Goal: Task Accomplishment & Management: Manage account settings

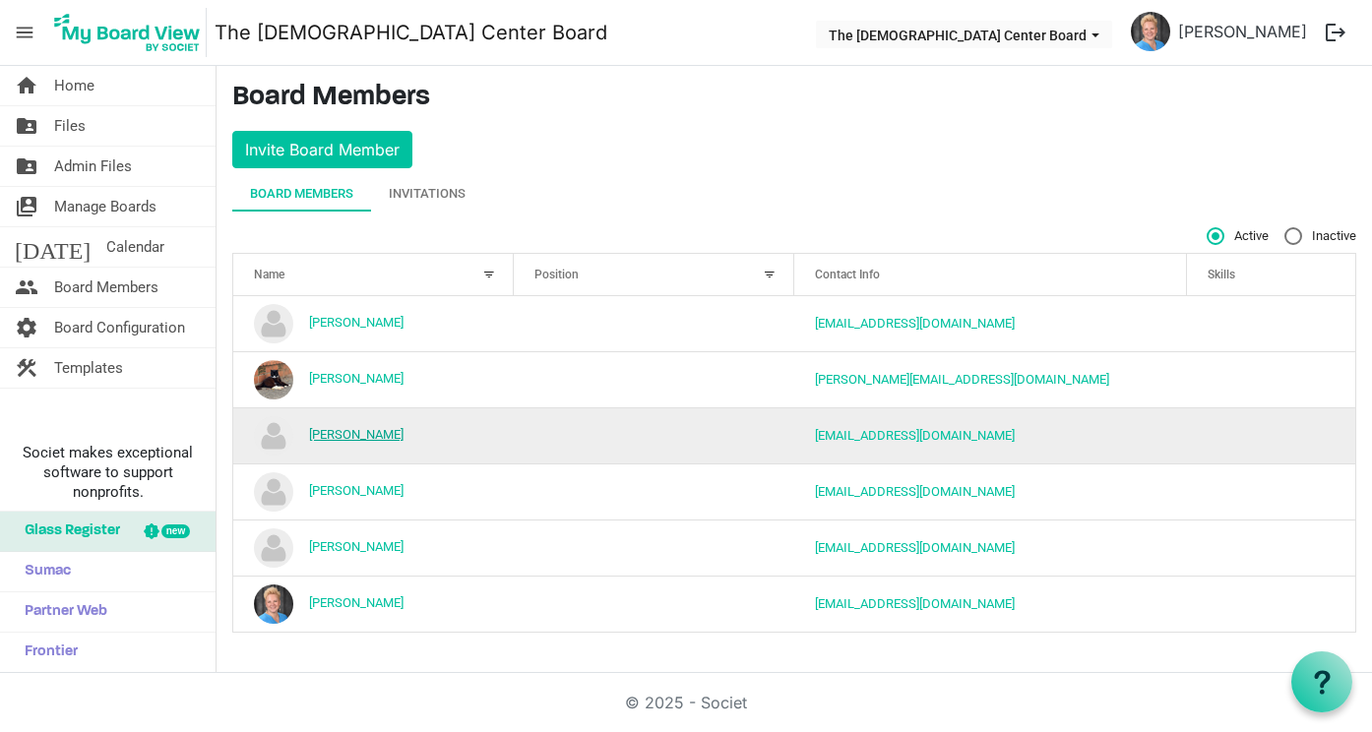
click at [367, 432] on link "[PERSON_NAME]" at bounding box center [356, 434] width 94 height 15
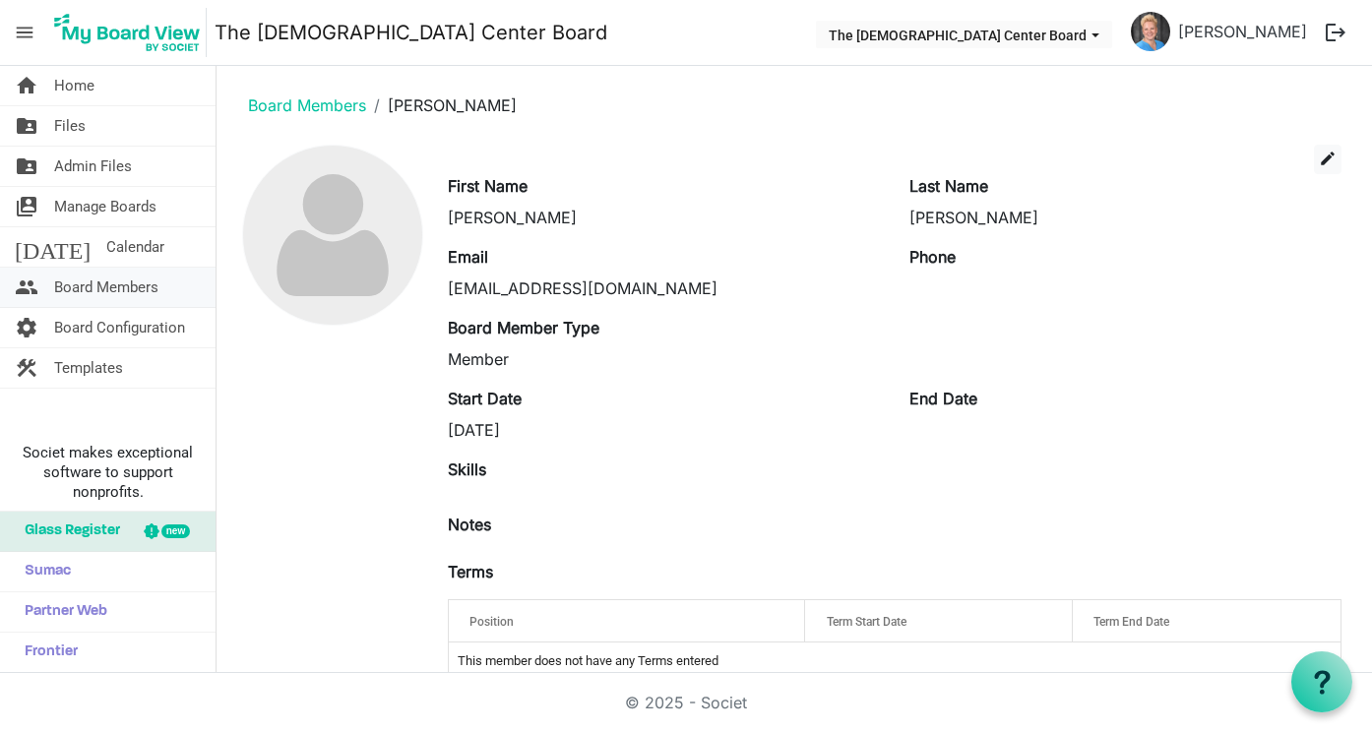
click at [80, 286] on span "Board Members" at bounding box center [106, 287] width 104 height 39
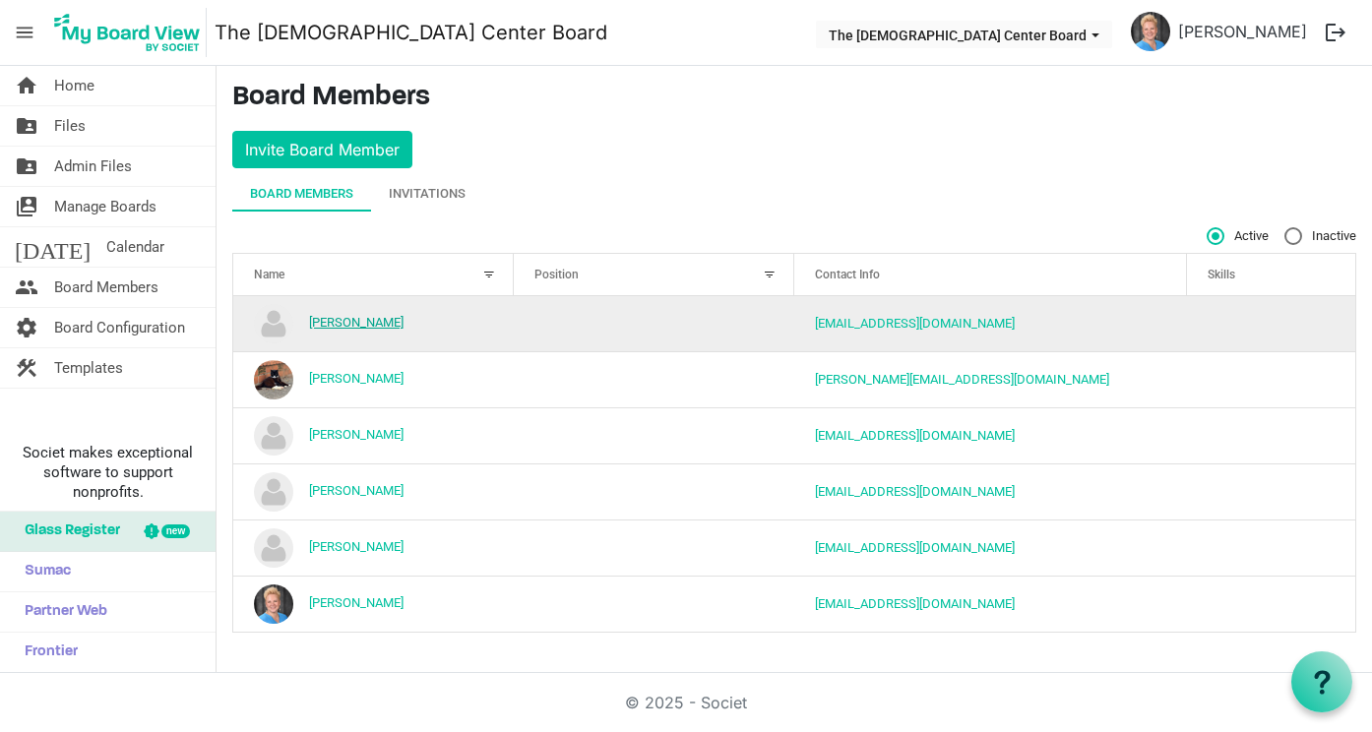
click at [362, 322] on link "[PERSON_NAME]" at bounding box center [356, 322] width 94 height 15
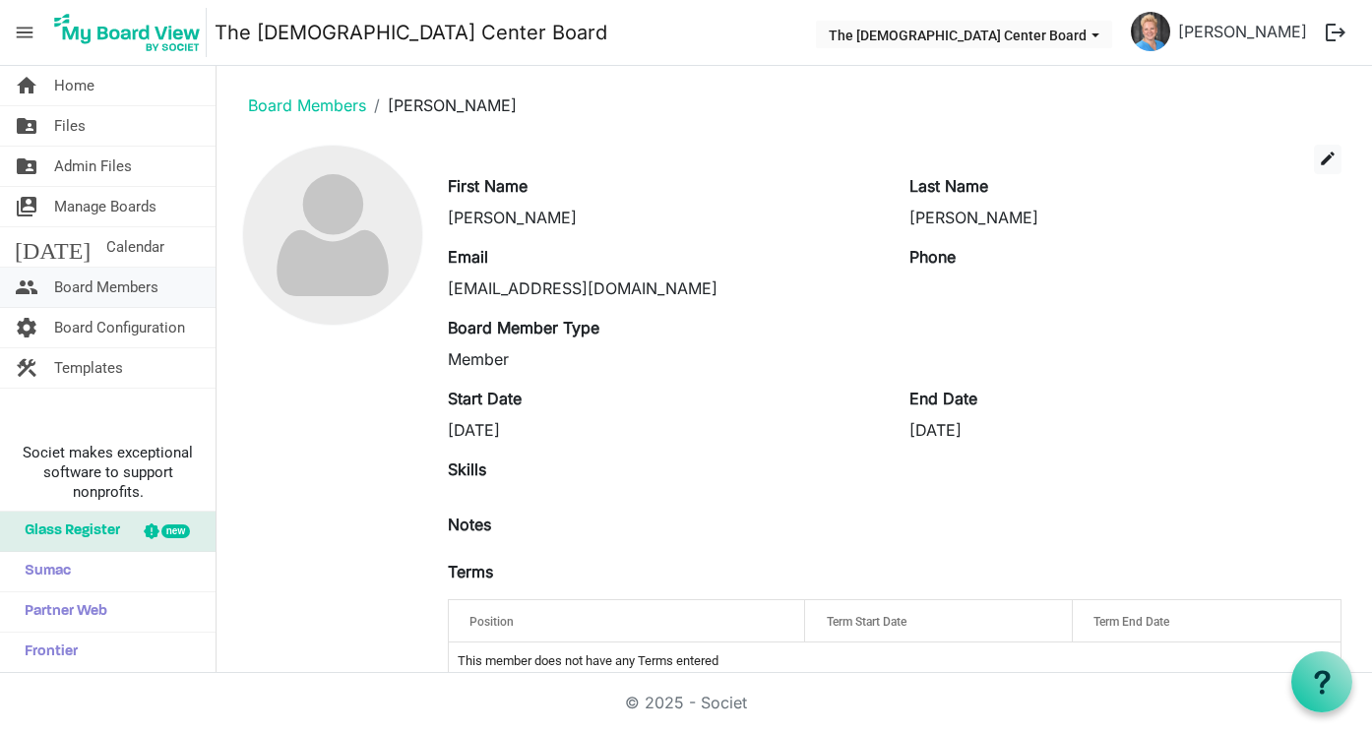
click at [93, 280] on span "Board Members" at bounding box center [106, 287] width 104 height 39
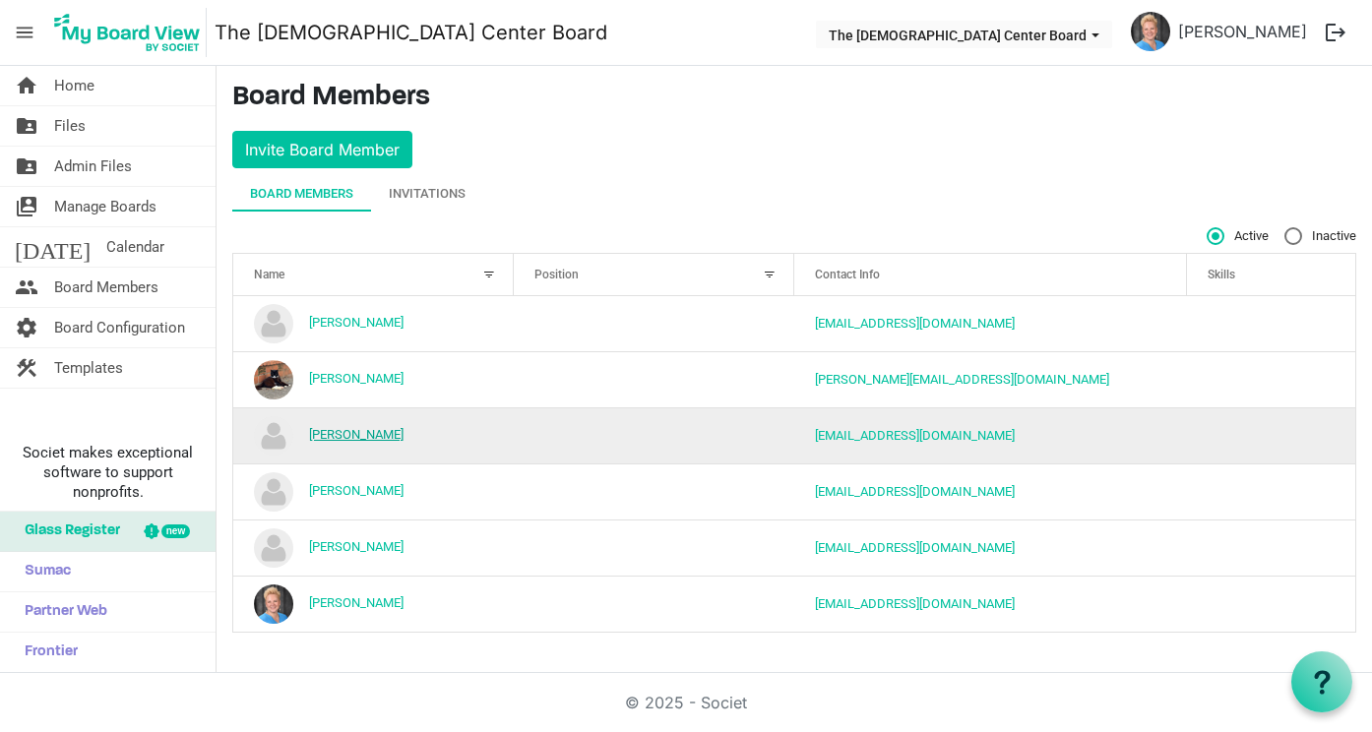
click at [396, 431] on link "[PERSON_NAME]" at bounding box center [356, 434] width 94 height 15
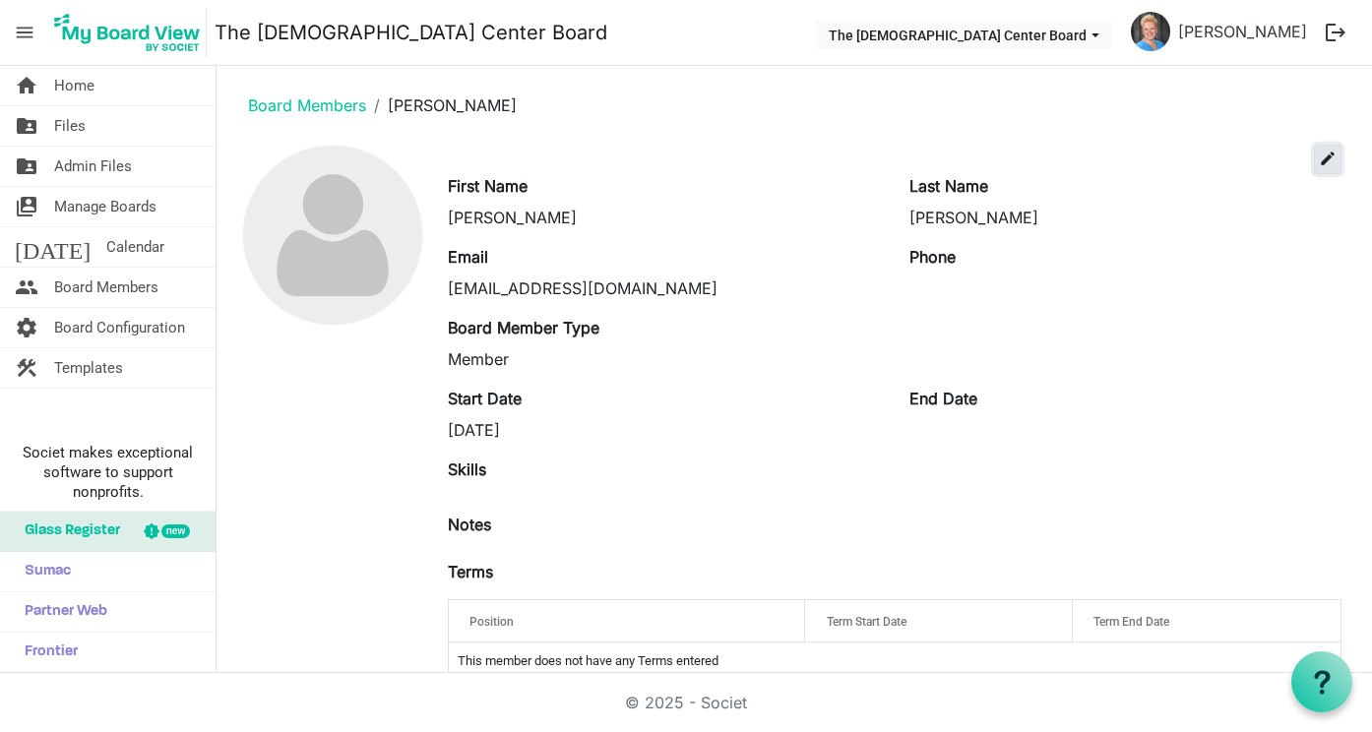
click at [1327, 159] on span "edit" at bounding box center [1328, 159] width 18 height 18
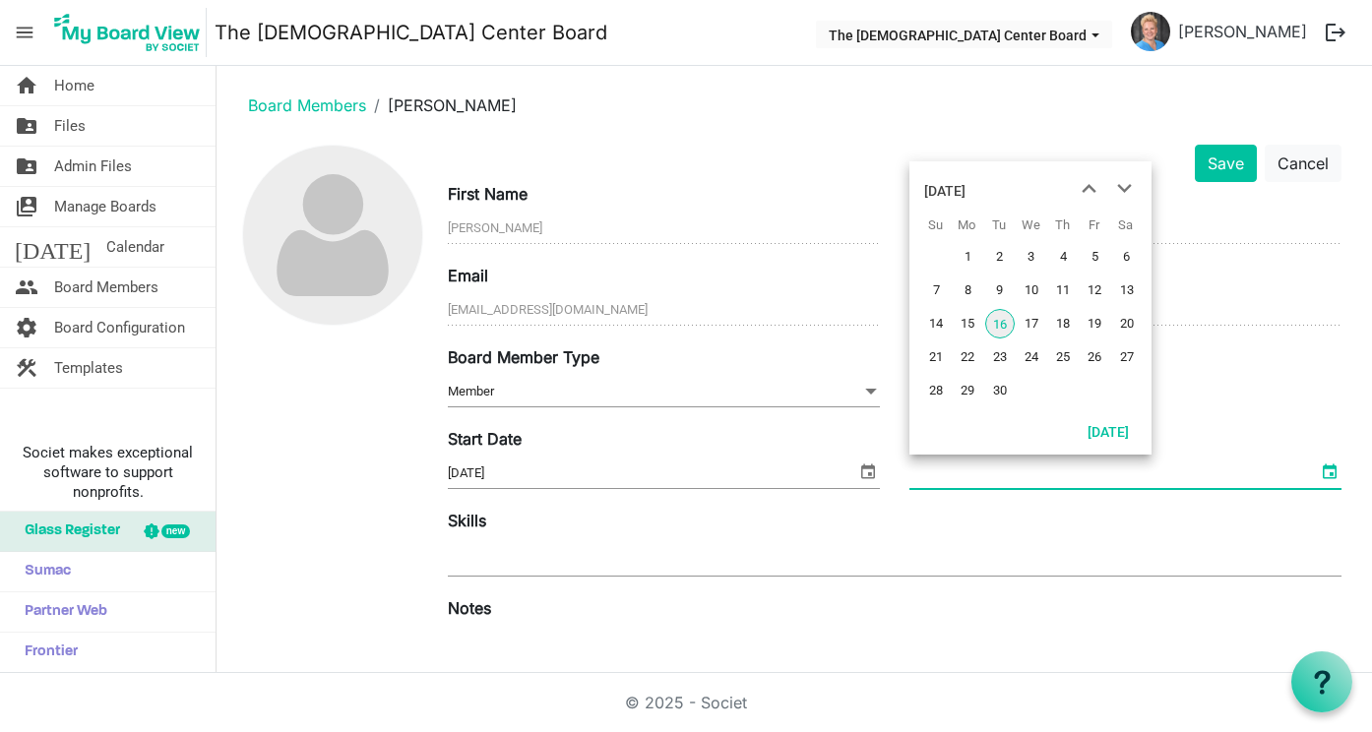
click at [1335, 473] on span "select" at bounding box center [1330, 472] width 24 height 26
type input "9/30/2027"
click at [1110, 520] on div "Skills" at bounding box center [894, 545] width 923 height 72
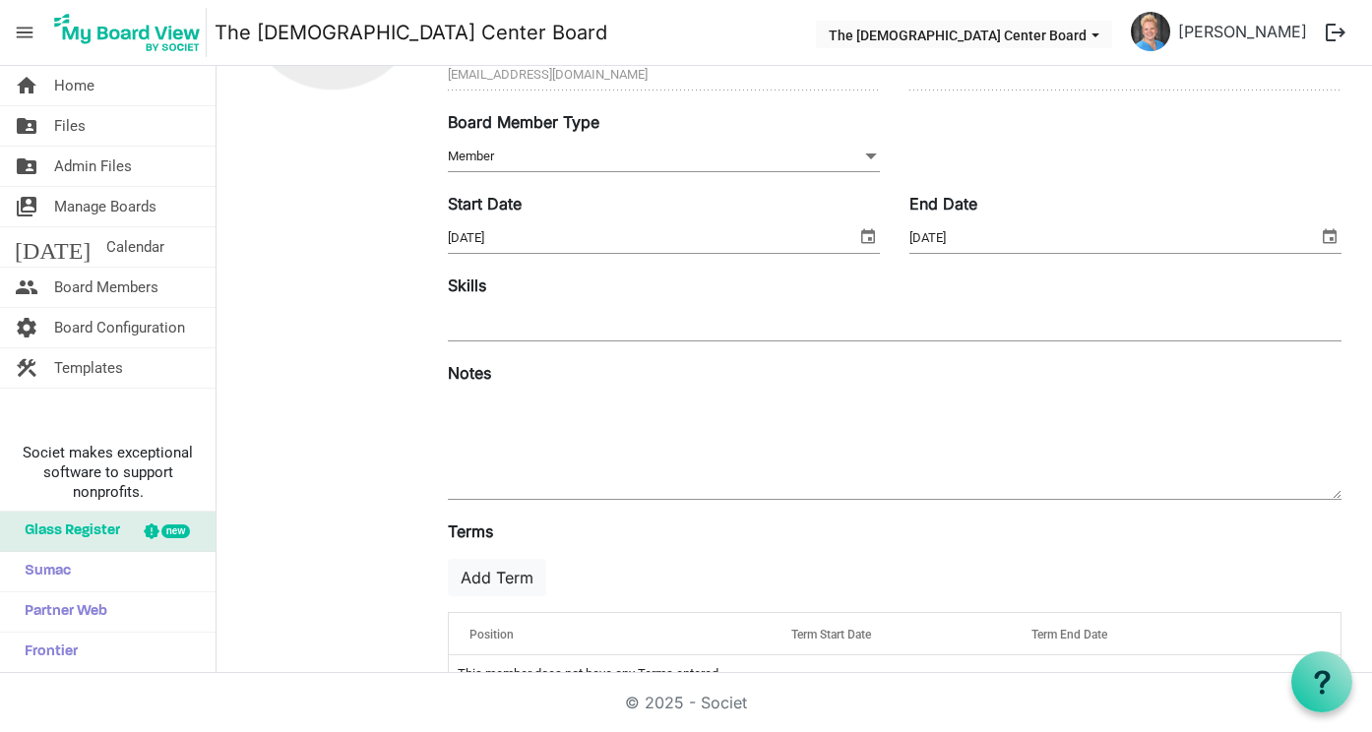
scroll to position [287, 0]
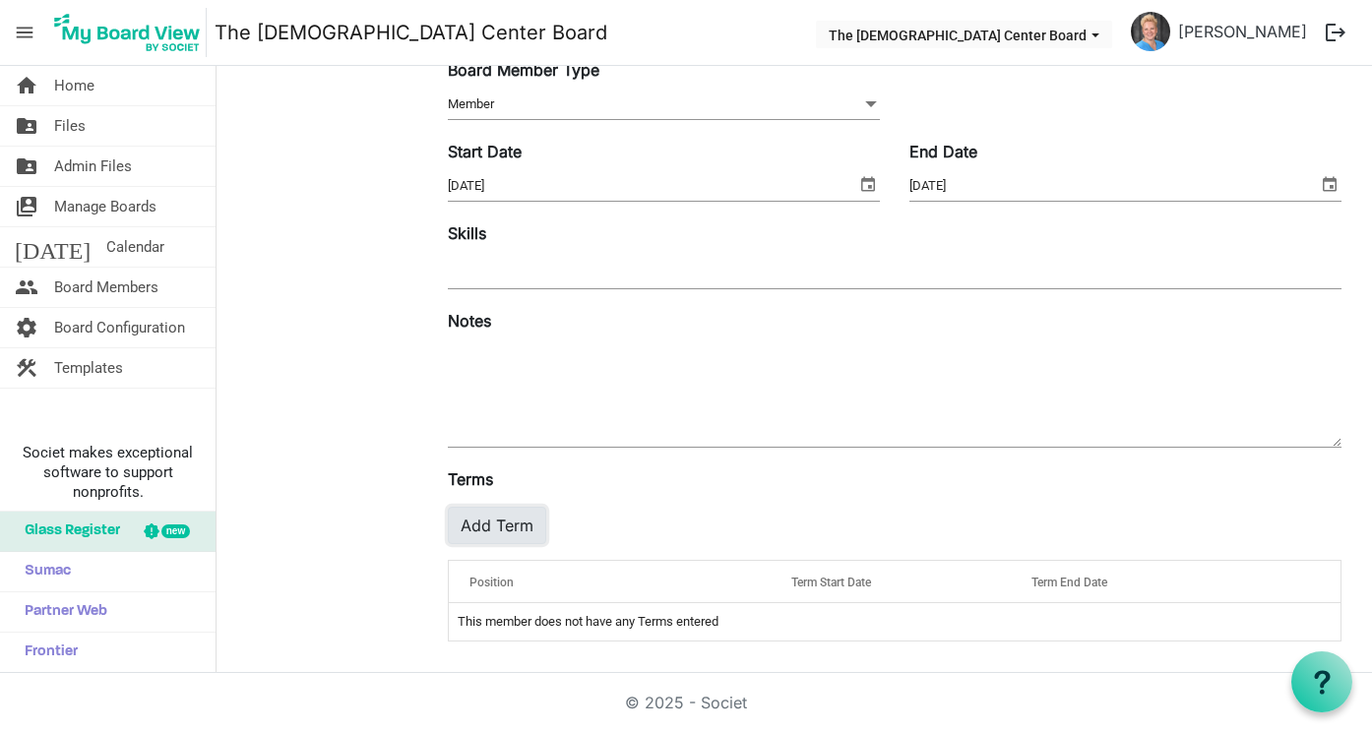
click at [499, 521] on button "Add Term" at bounding box center [497, 525] width 98 height 37
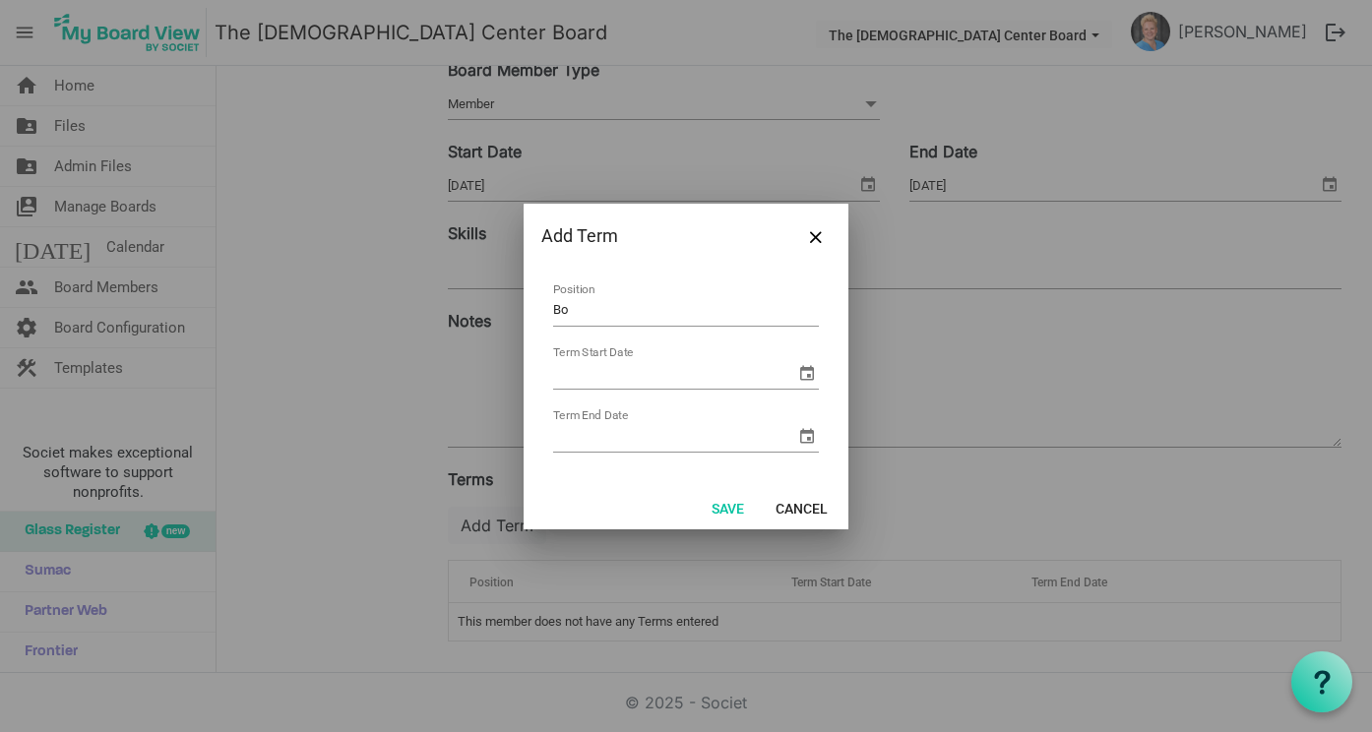
type input "B"
click at [817, 241] on span "Close" at bounding box center [816, 237] width 12 height 12
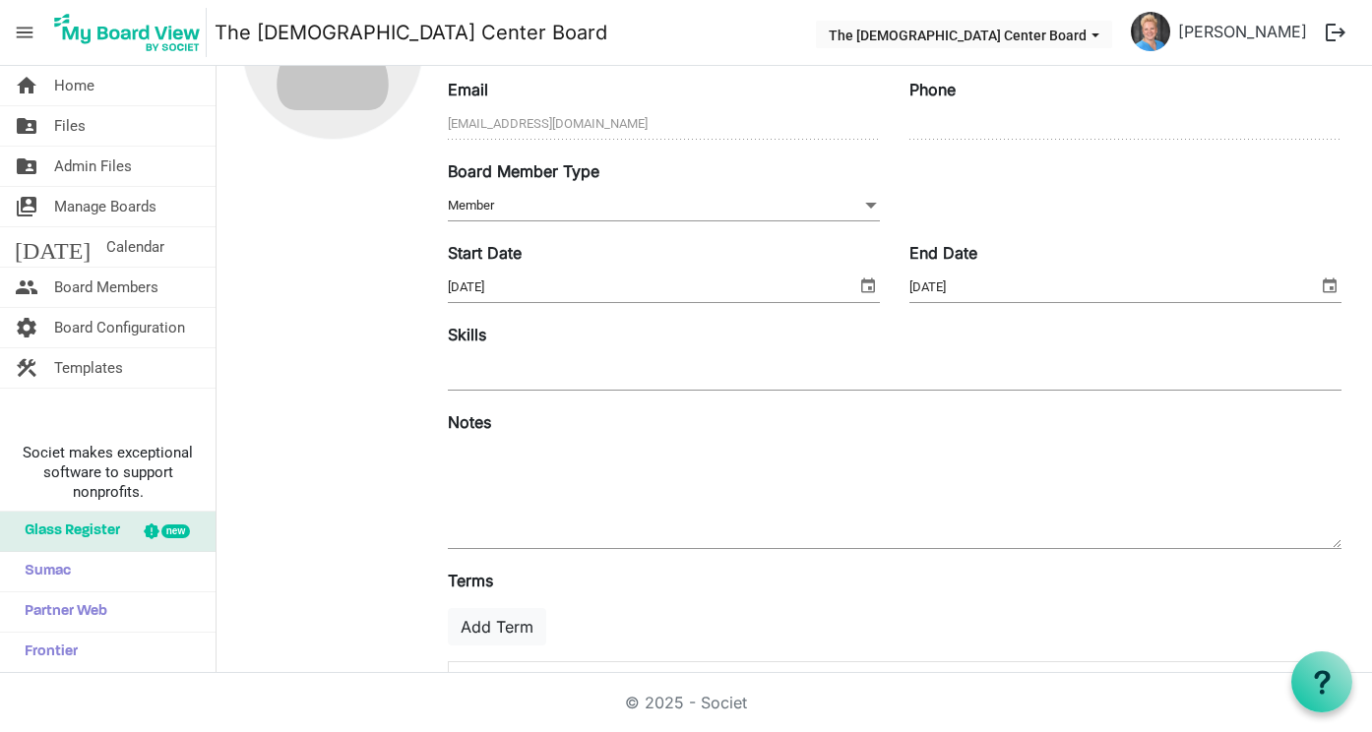
scroll to position [170, 0]
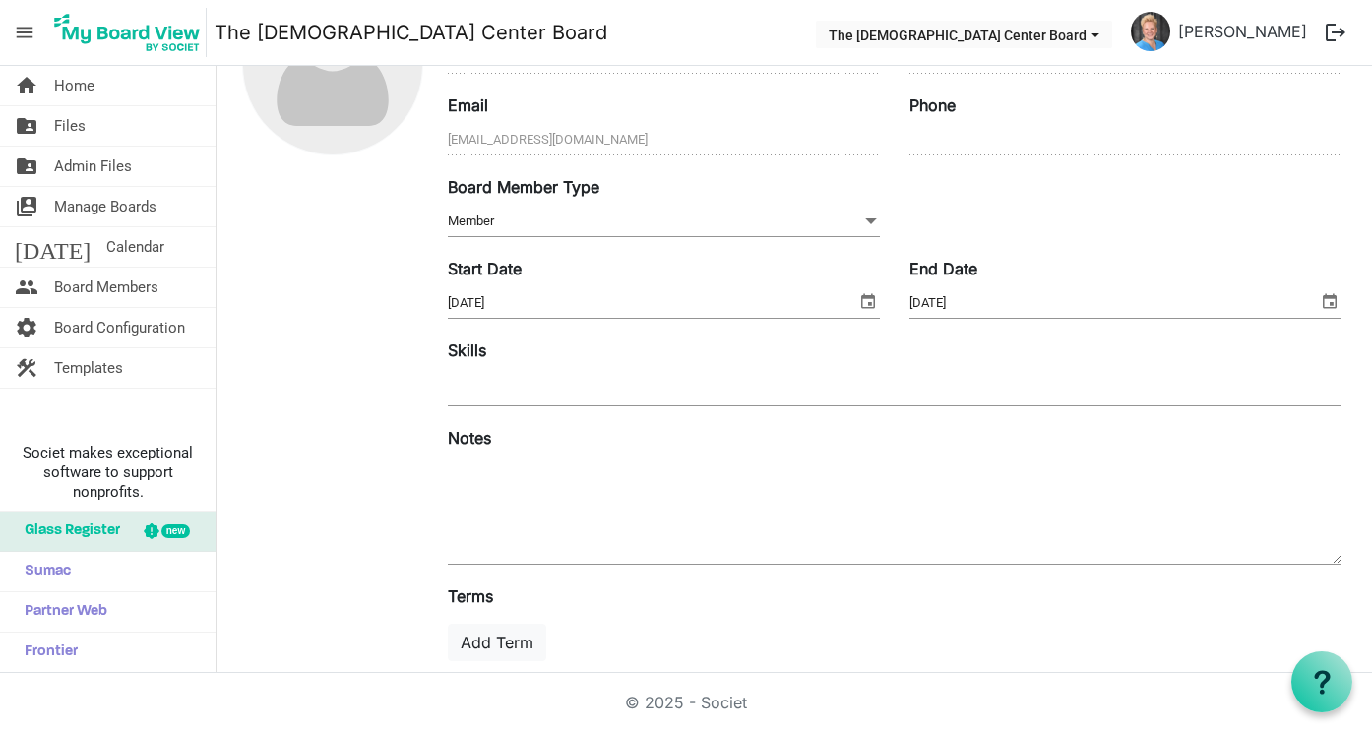
click at [873, 213] on span at bounding box center [871, 222] width 18 height 22
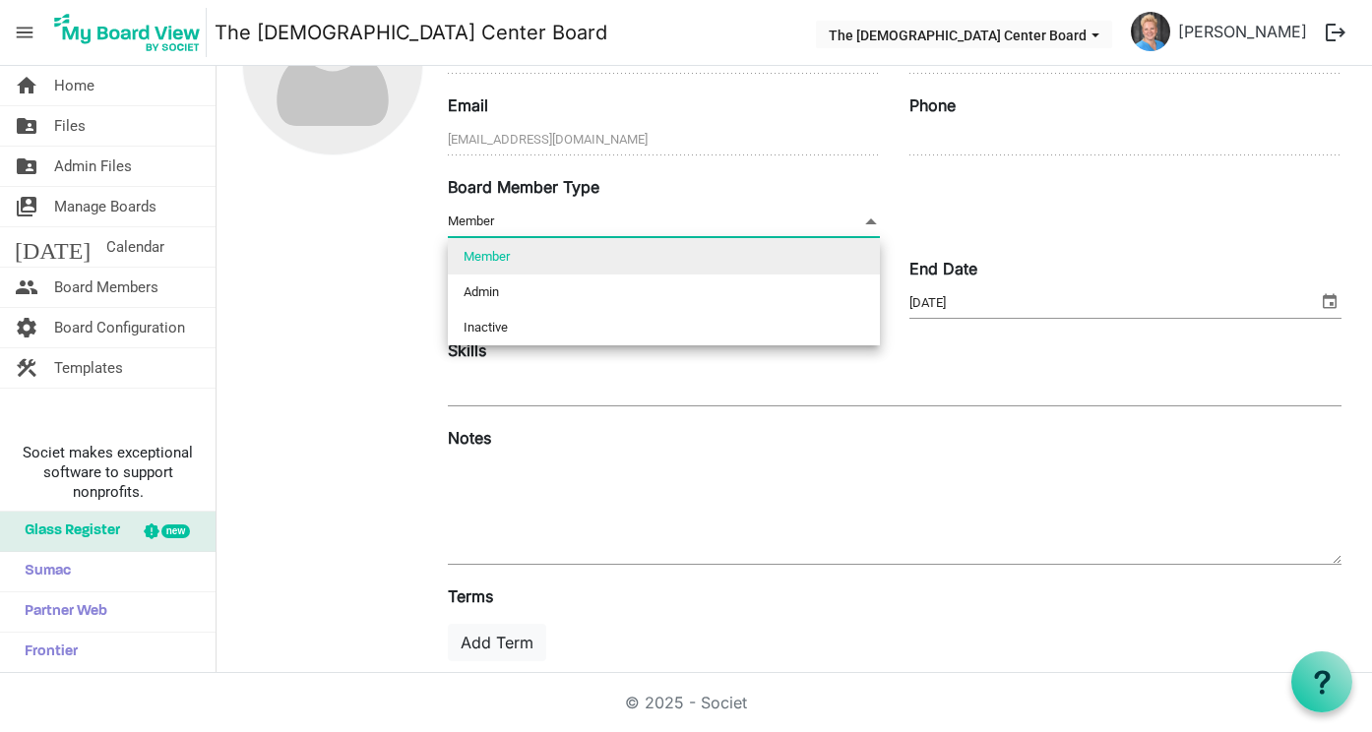
click at [497, 250] on li "Member" at bounding box center [664, 256] width 432 height 35
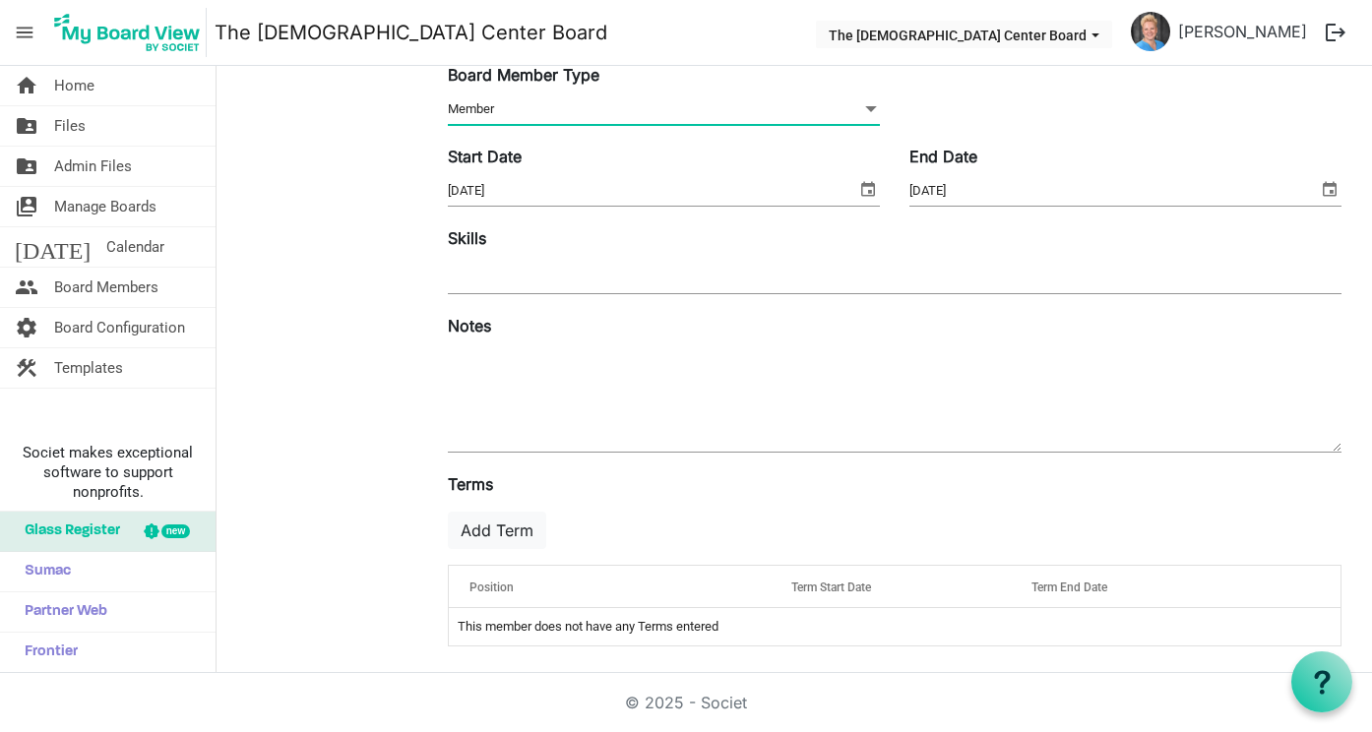
scroll to position [287, 0]
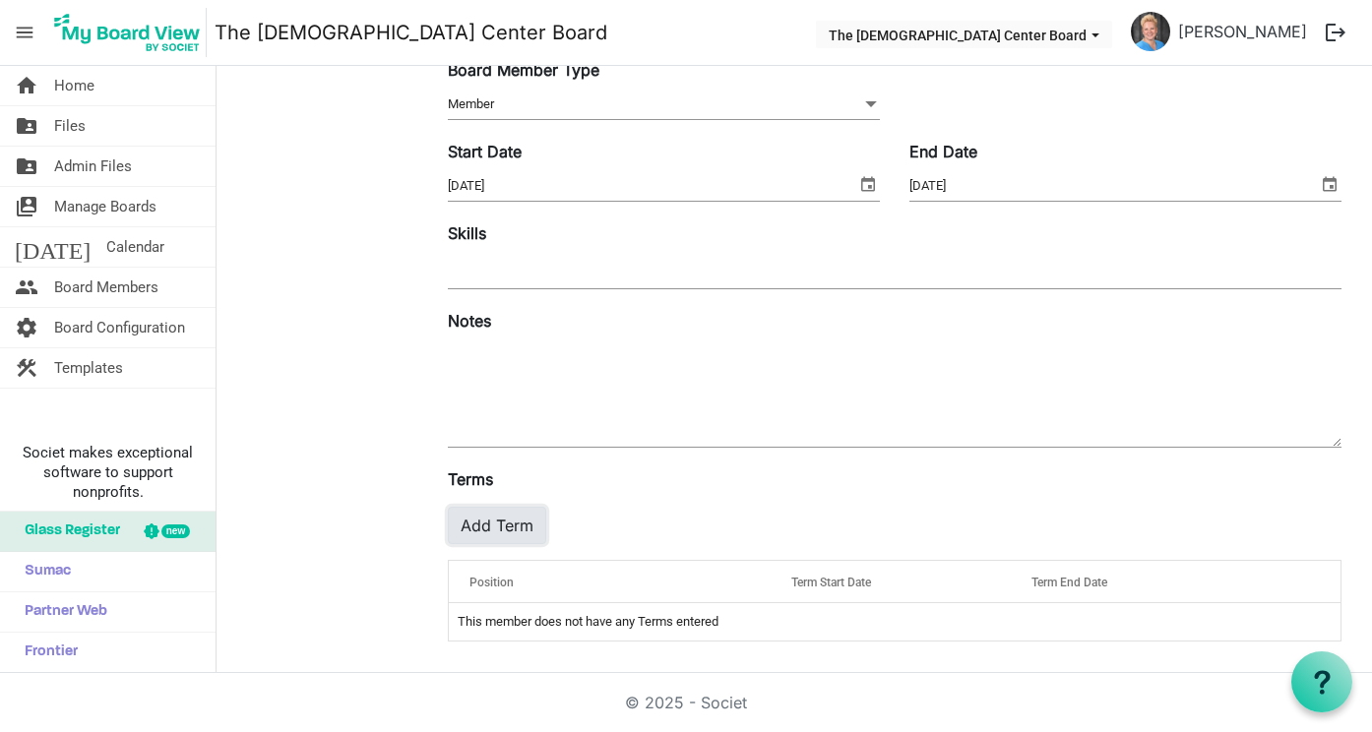
click at [490, 518] on button "Add Term" at bounding box center [497, 525] width 98 height 37
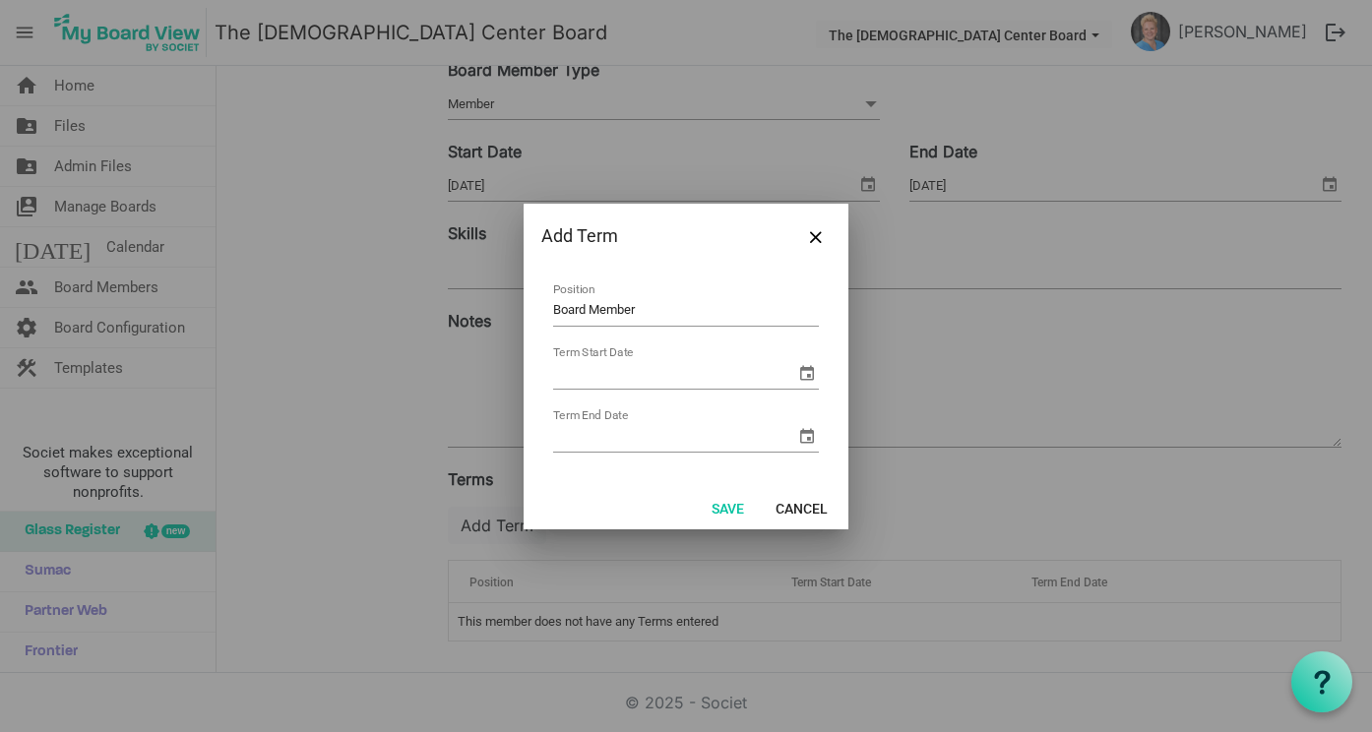
type input "Board Member"
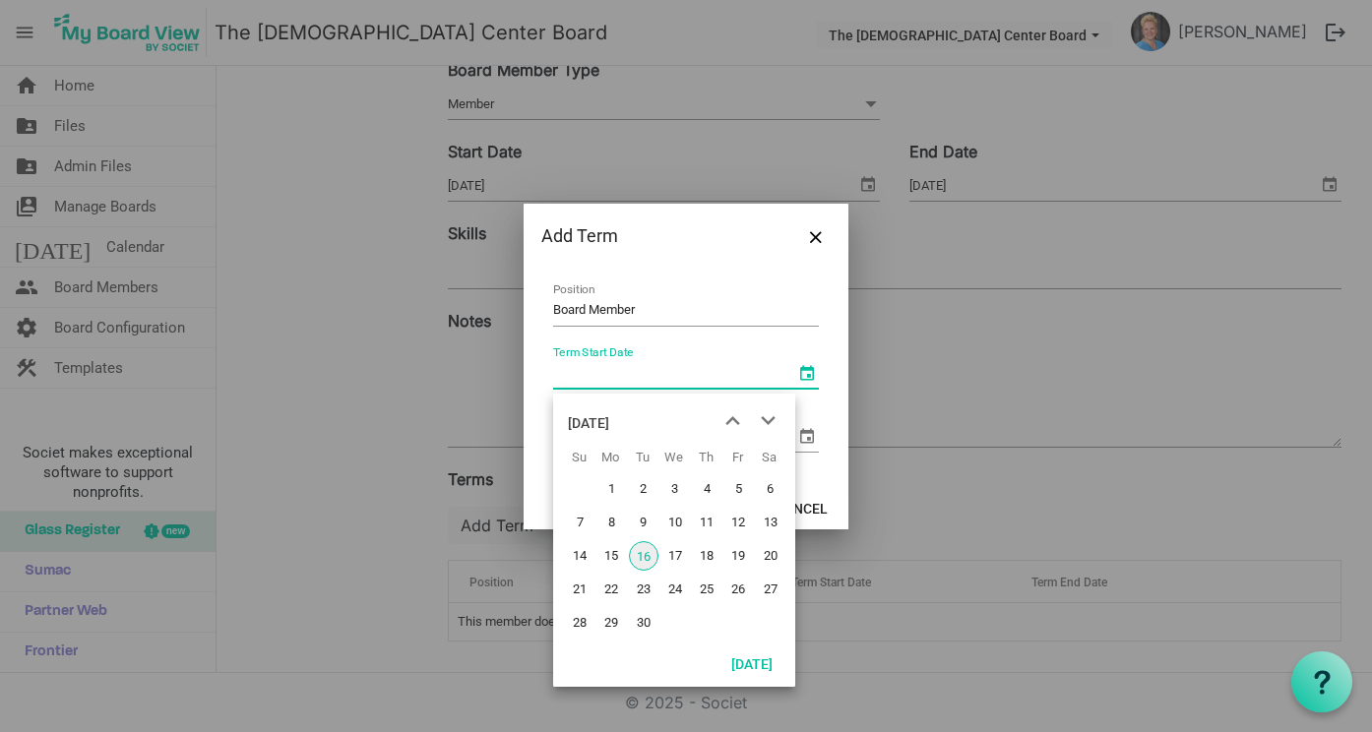
click at [807, 378] on span "select" at bounding box center [807, 373] width 24 height 24
click at [650, 554] on span "16" at bounding box center [644, 556] width 30 height 30
type input "9/16/2025"
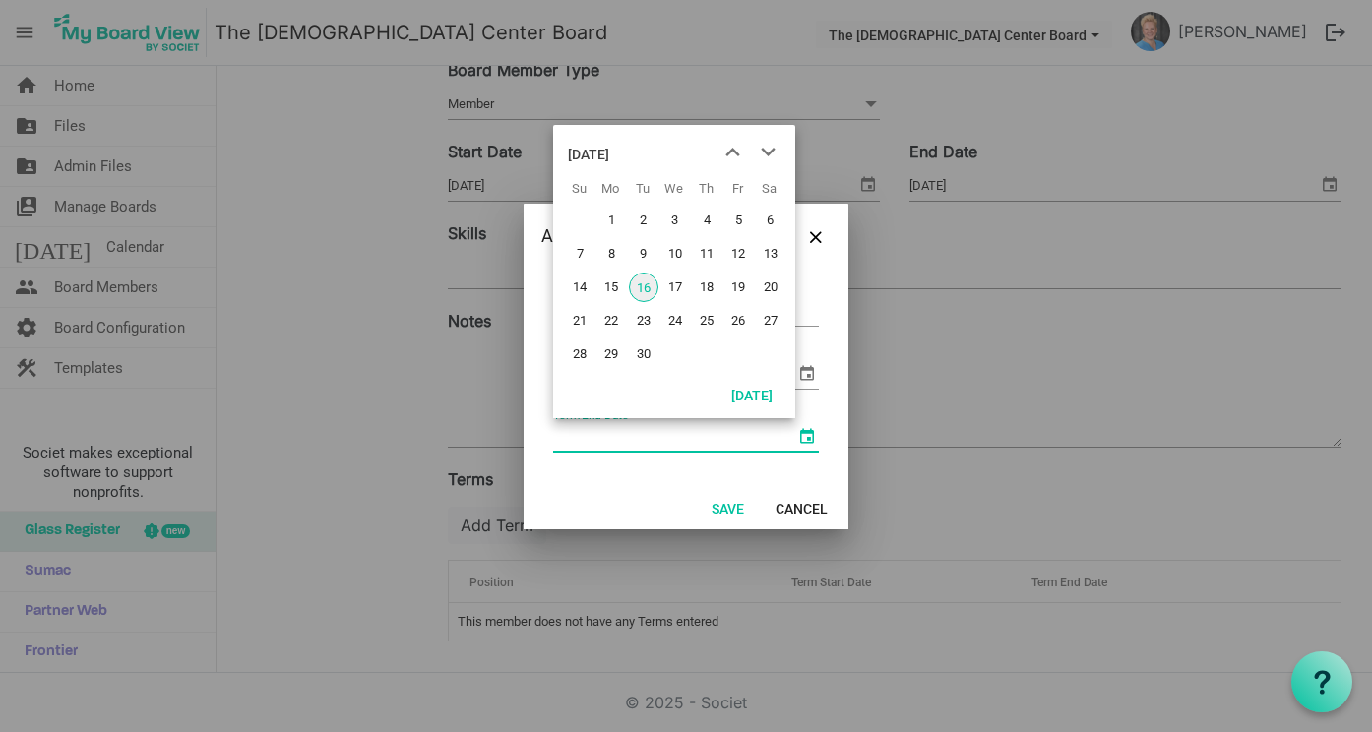
click at [804, 436] on span "select" at bounding box center [807, 436] width 24 height 24
click at [556, 436] on input "Term End Date" at bounding box center [674, 437] width 242 height 30
click at [769, 147] on span "next month" at bounding box center [768, 152] width 34 height 35
click at [609, 152] on div "October 2025" at bounding box center [588, 154] width 41 height 39
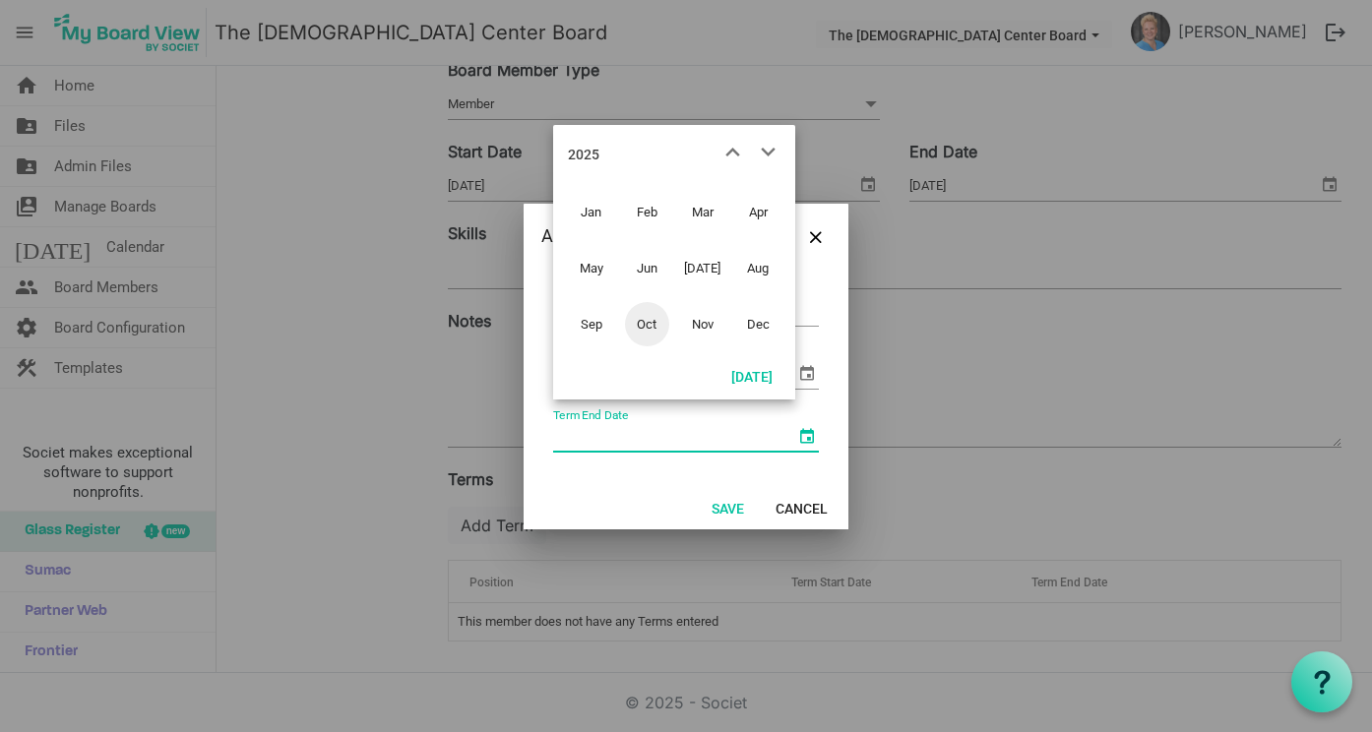
click at [655, 331] on span "Oct" at bounding box center [647, 324] width 44 height 44
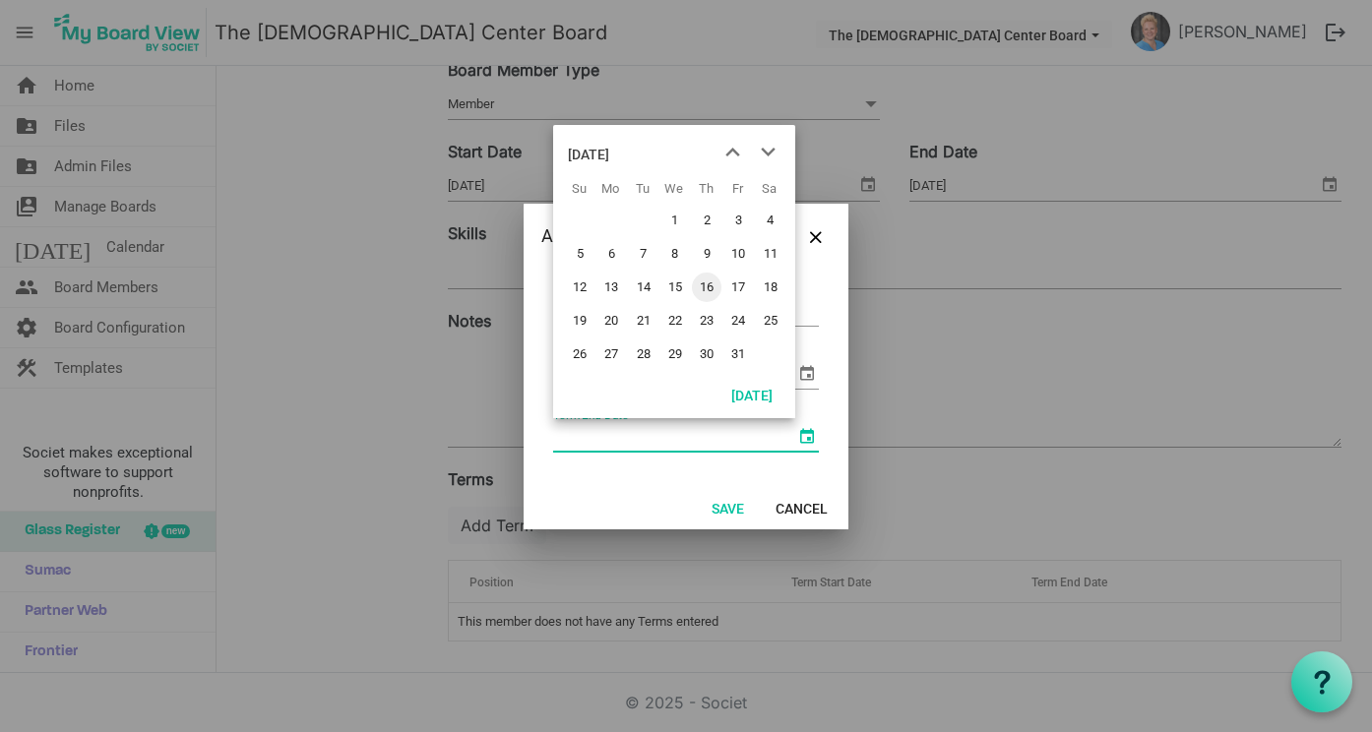
click at [583, 149] on div "October 2025" at bounding box center [588, 154] width 41 height 39
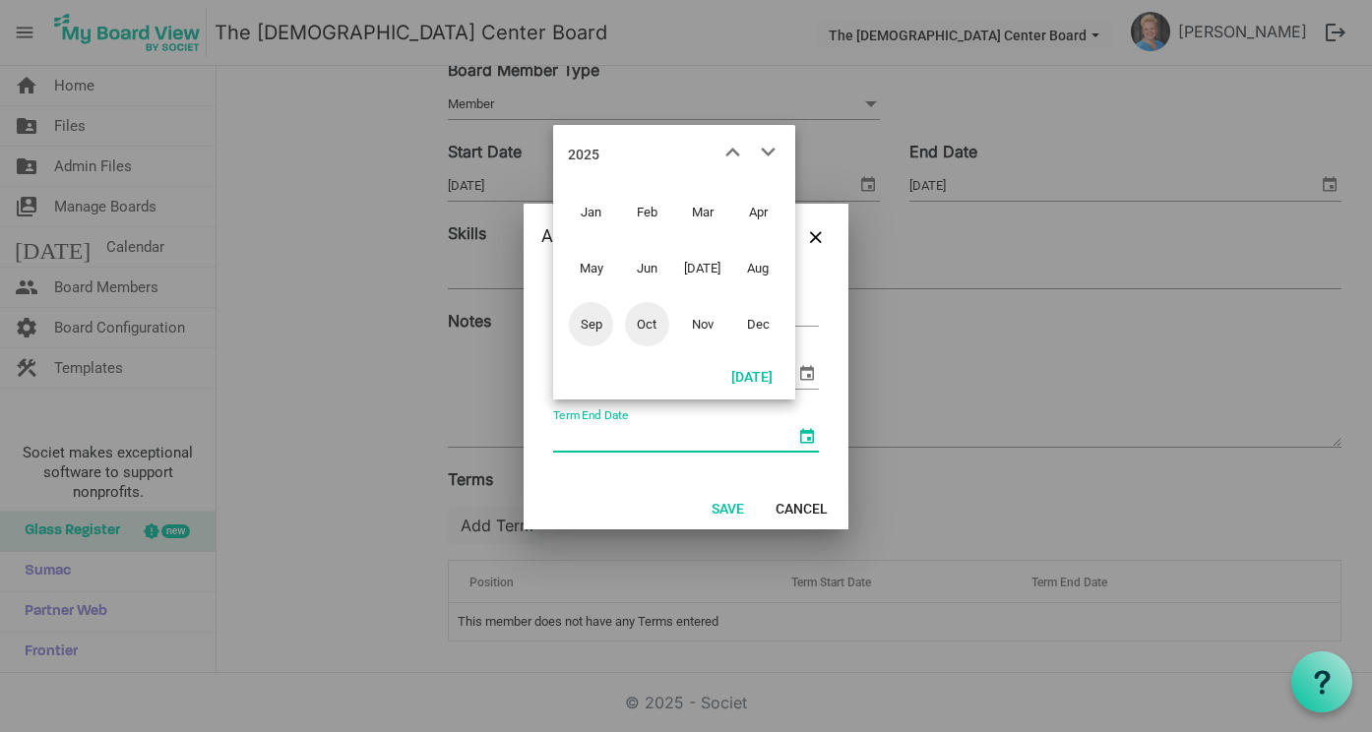
click at [587, 322] on span "Sep" at bounding box center [591, 324] width 44 height 44
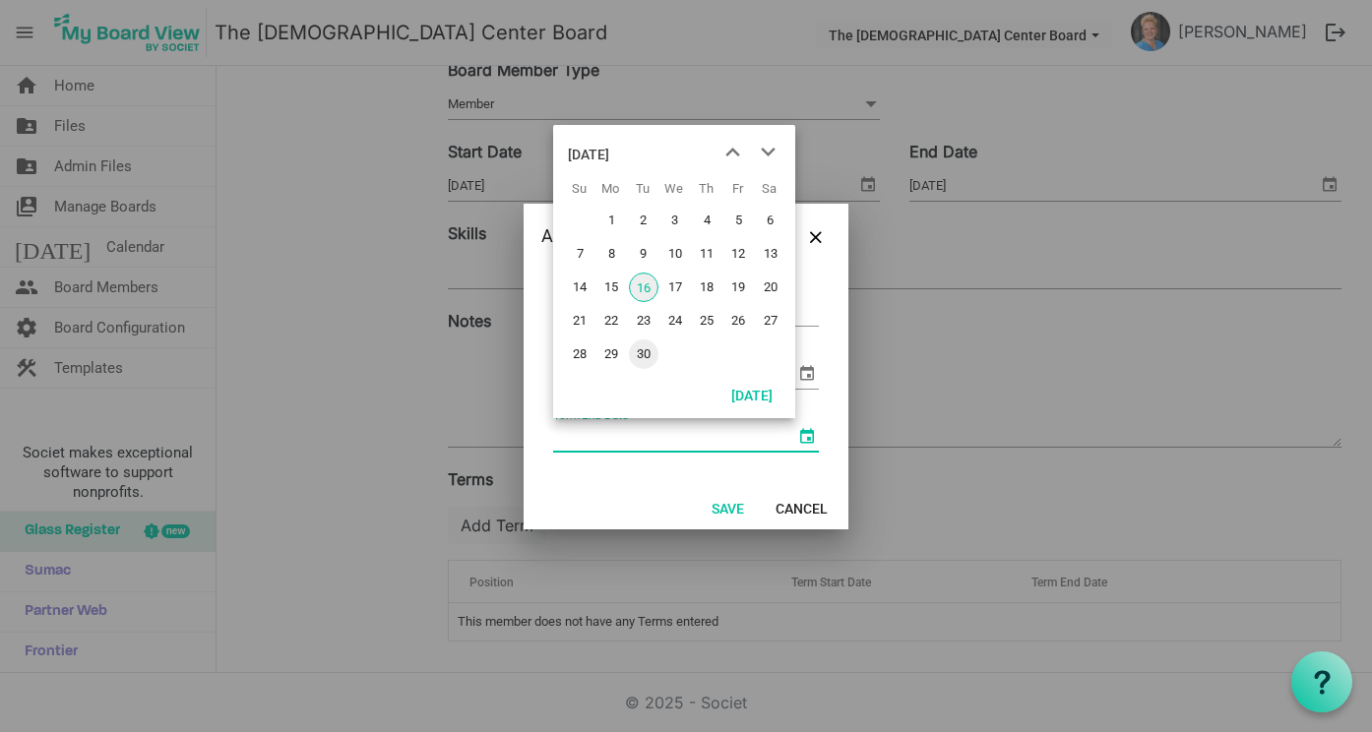
click at [646, 347] on span "30" at bounding box center [644, 354] width 30 height 30
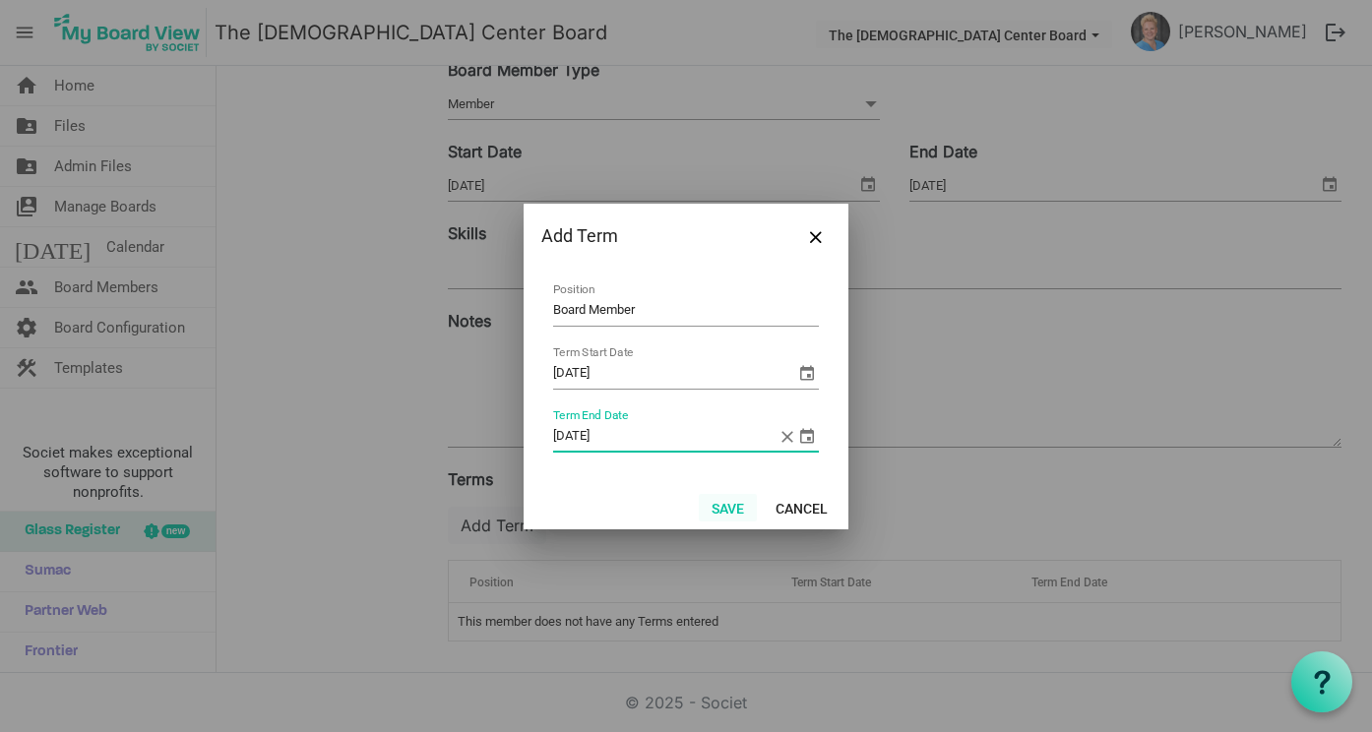
type input "9/30/2027"
click at [734, 504] on button "Save" at bounding box center [728, 508] width 58 height 28
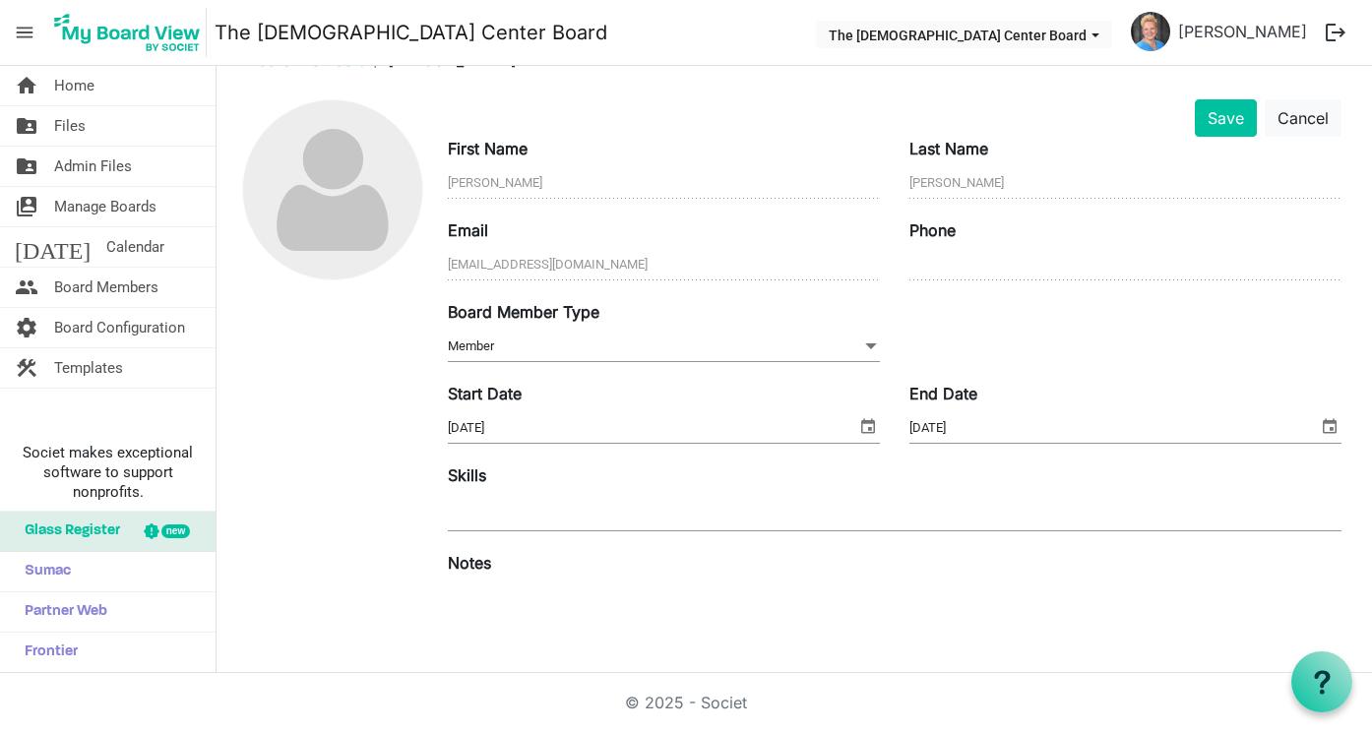
scroll to position [0, 0]
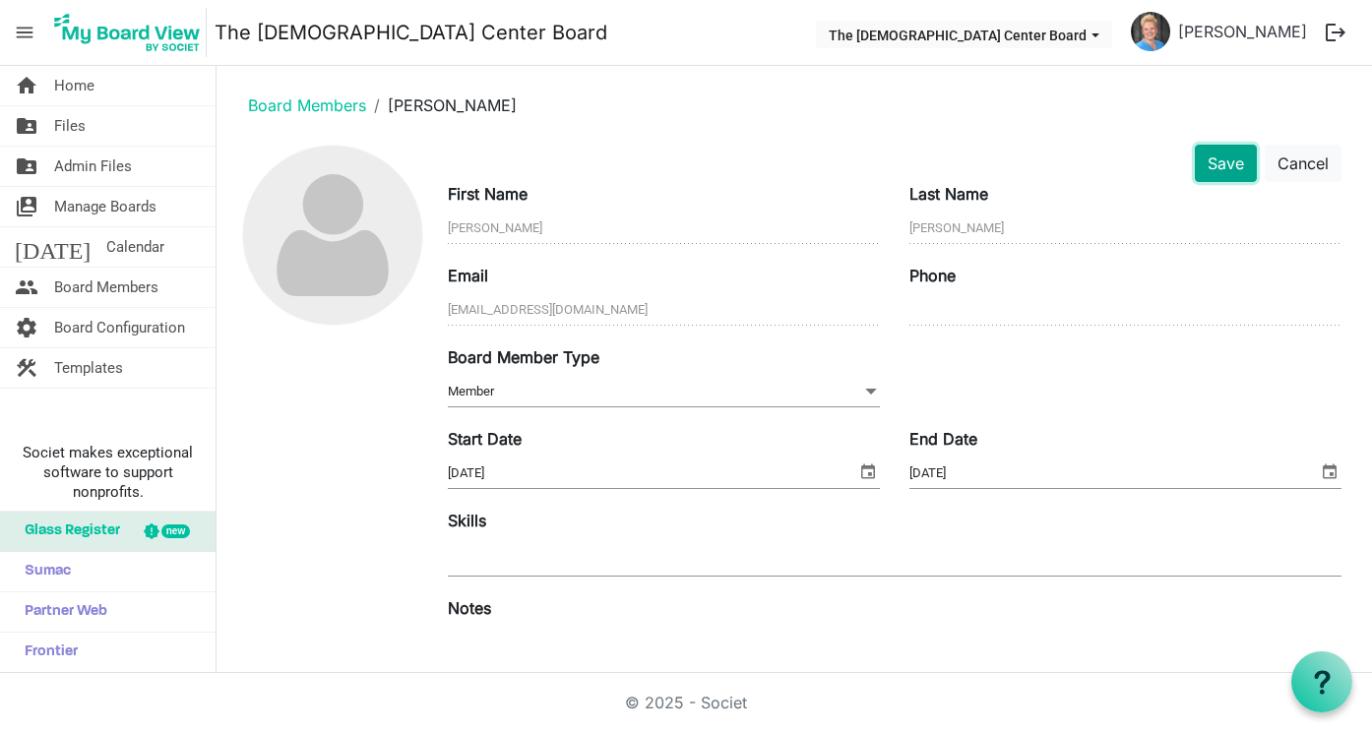
click at [1220, 165] on button "Save" at bounding box center [1226, 163] width 62 height 37
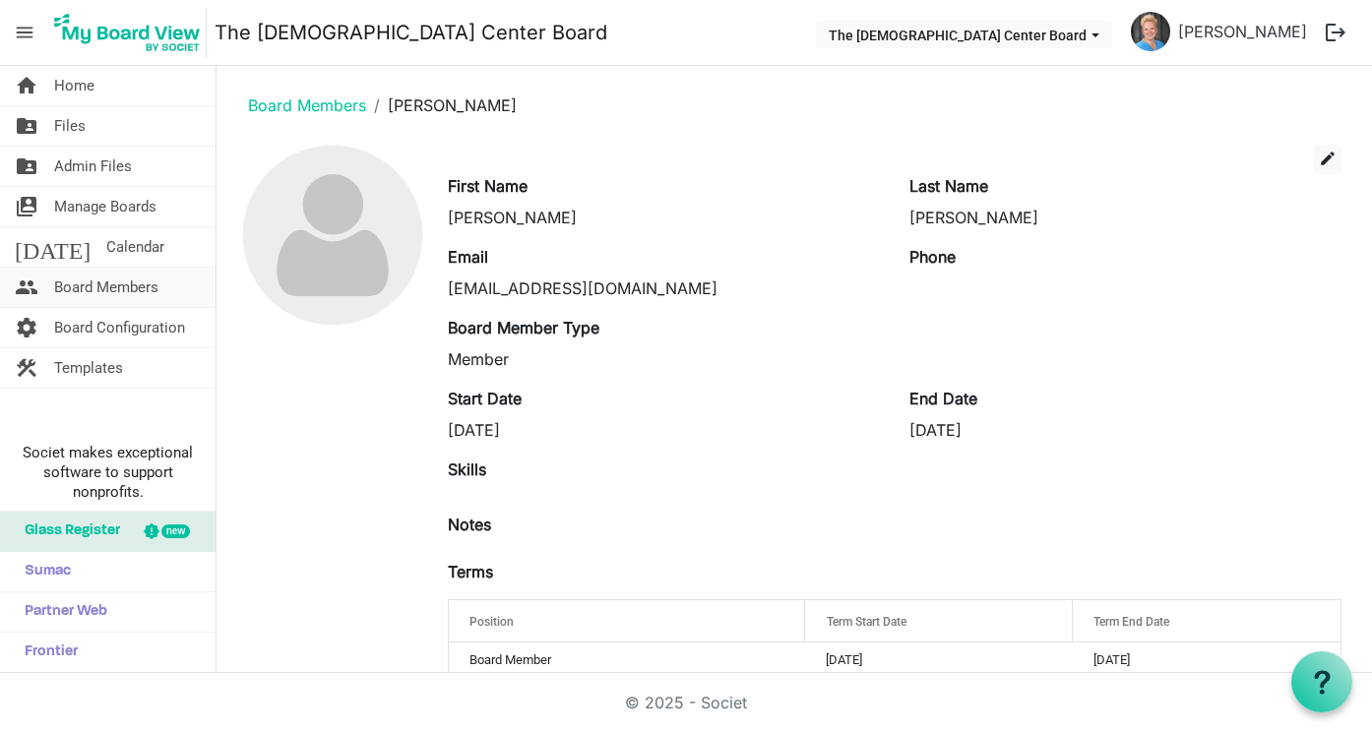
click at [84, 287] on span "Board Members" at bounding box center [106, 287] width 104 height 39
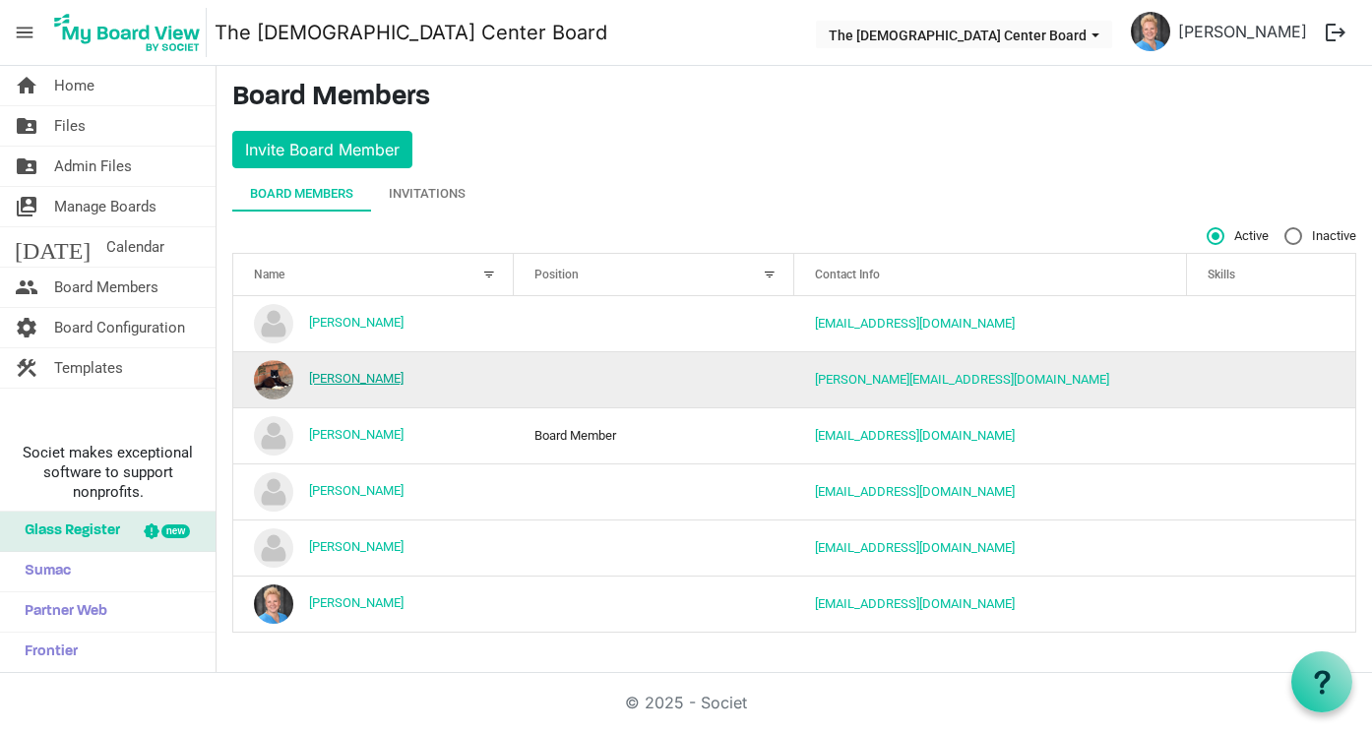
click at [365, 376] on link "[PERSON_NAME]" at bounding box center [356, 378] width 94 height 15
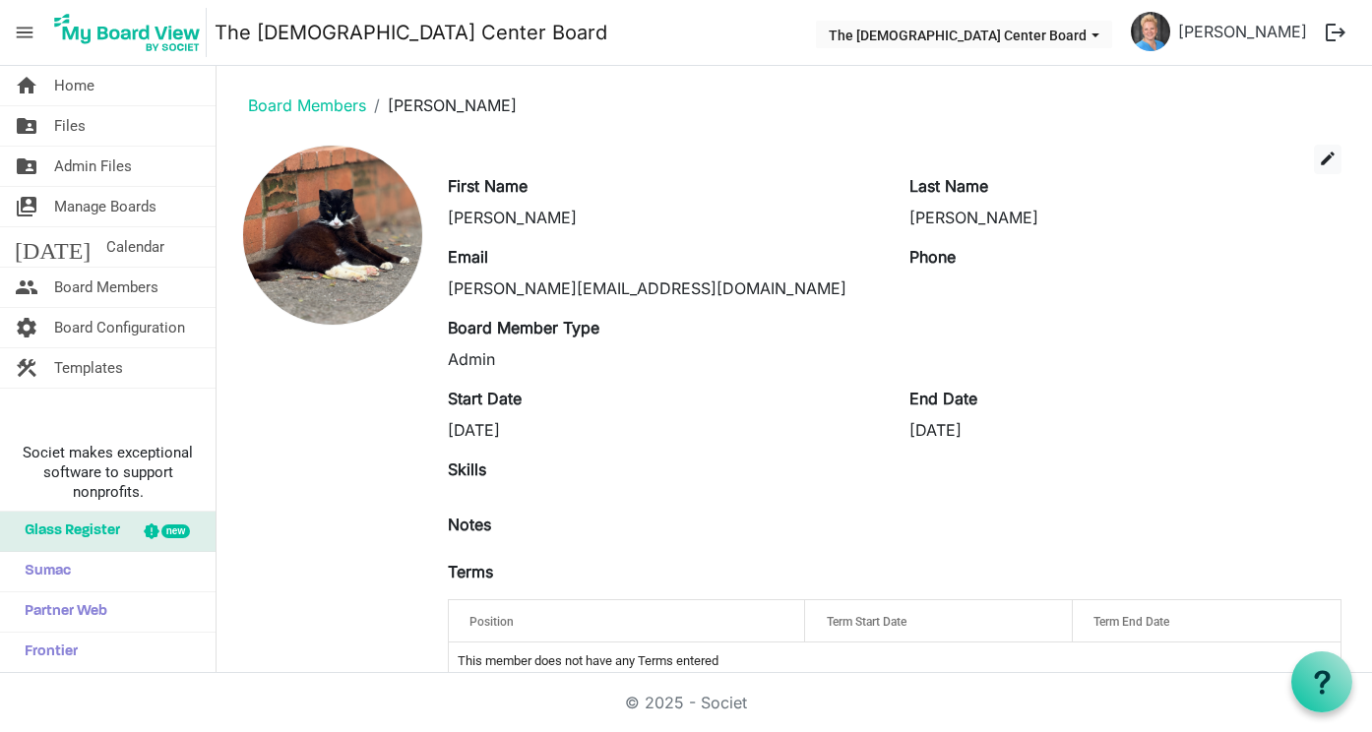
scroll to position [39, 0]
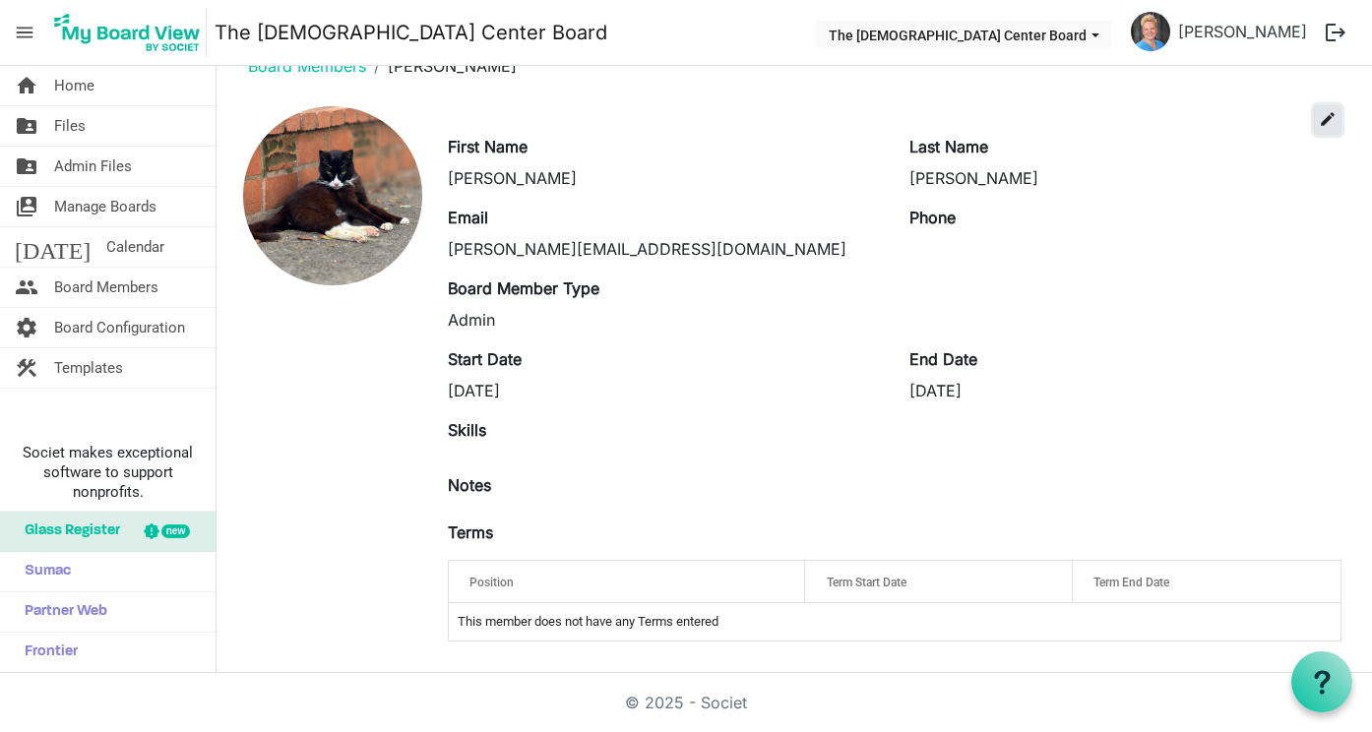
click at [1326, 120] on span "edit" at bounding box center [1328, 119] width 18 height 18
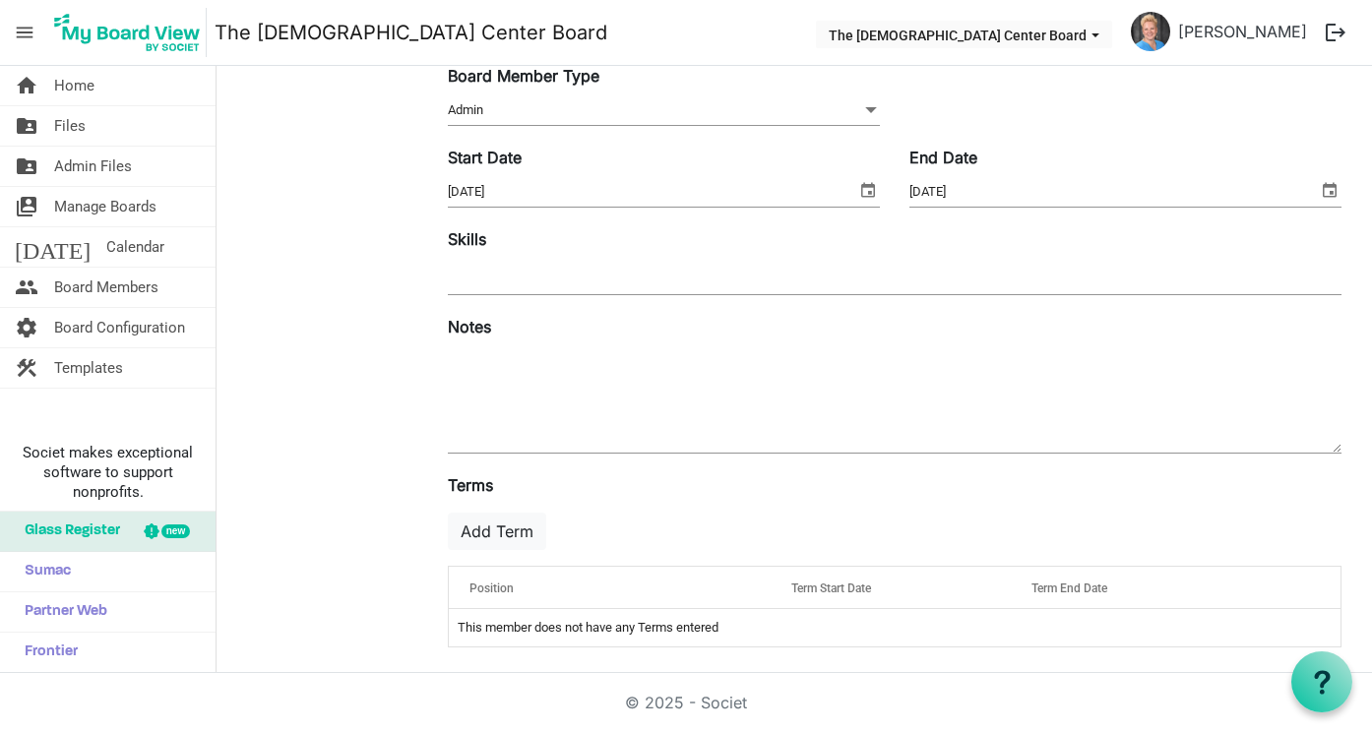
scroll to position [285, 0]
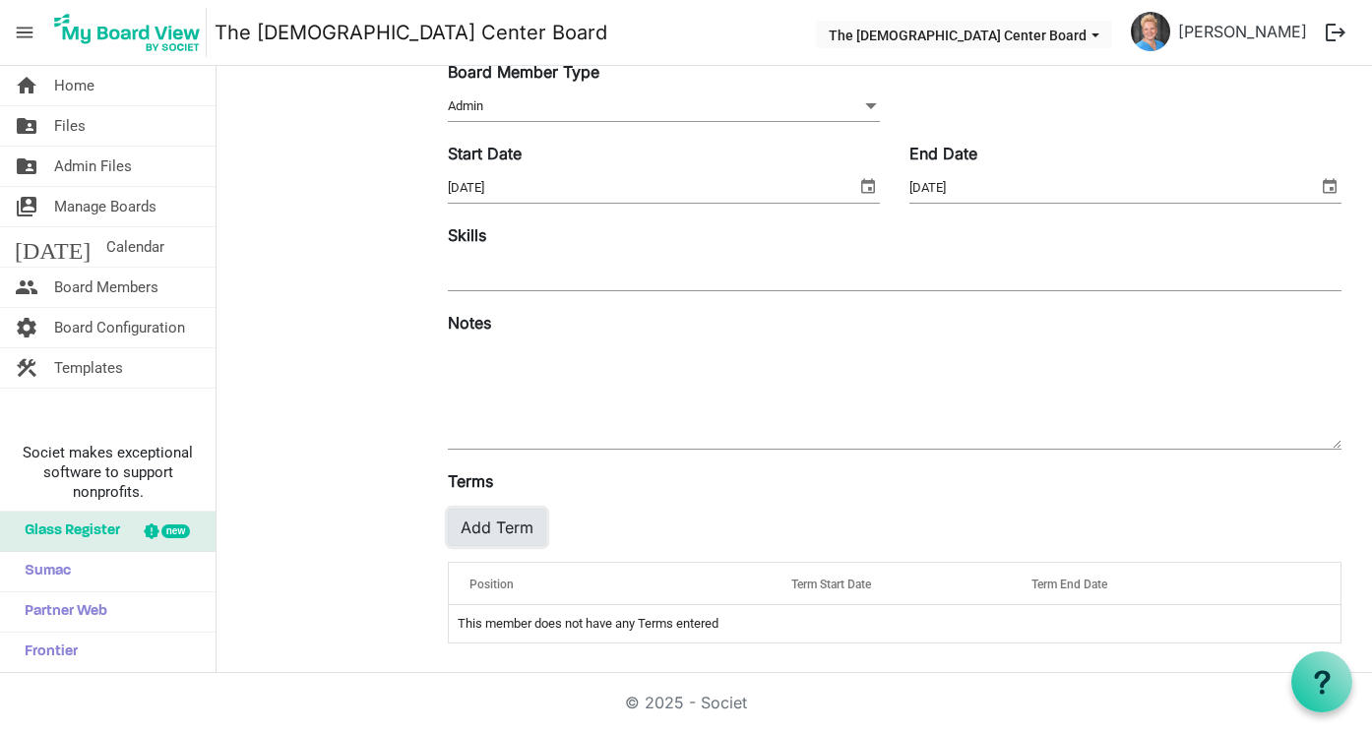
click at [511, 533] on button "Add Term" at bounding box center [497, 527] width 98 height 37
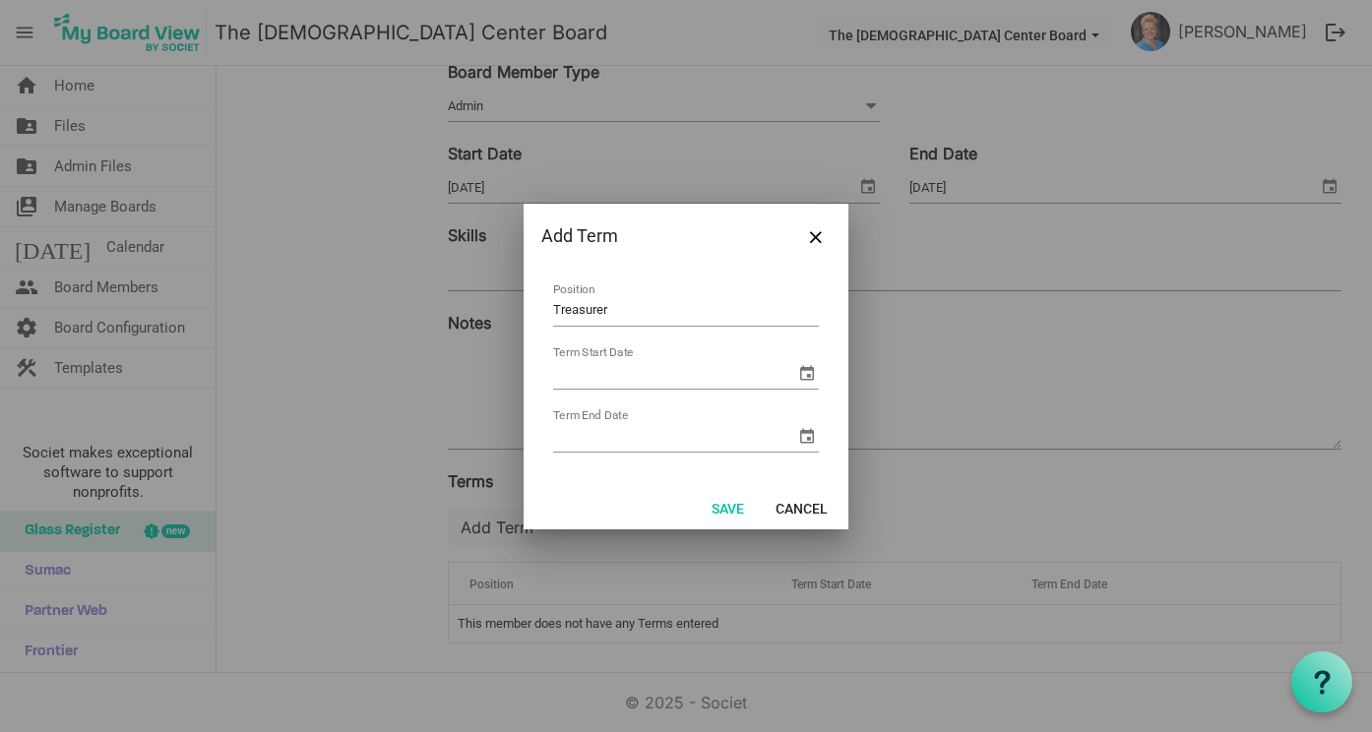
type input "Treasurer"
click at [808, 372] on span "select" at bounding box center [807, 373] width 24 height 24
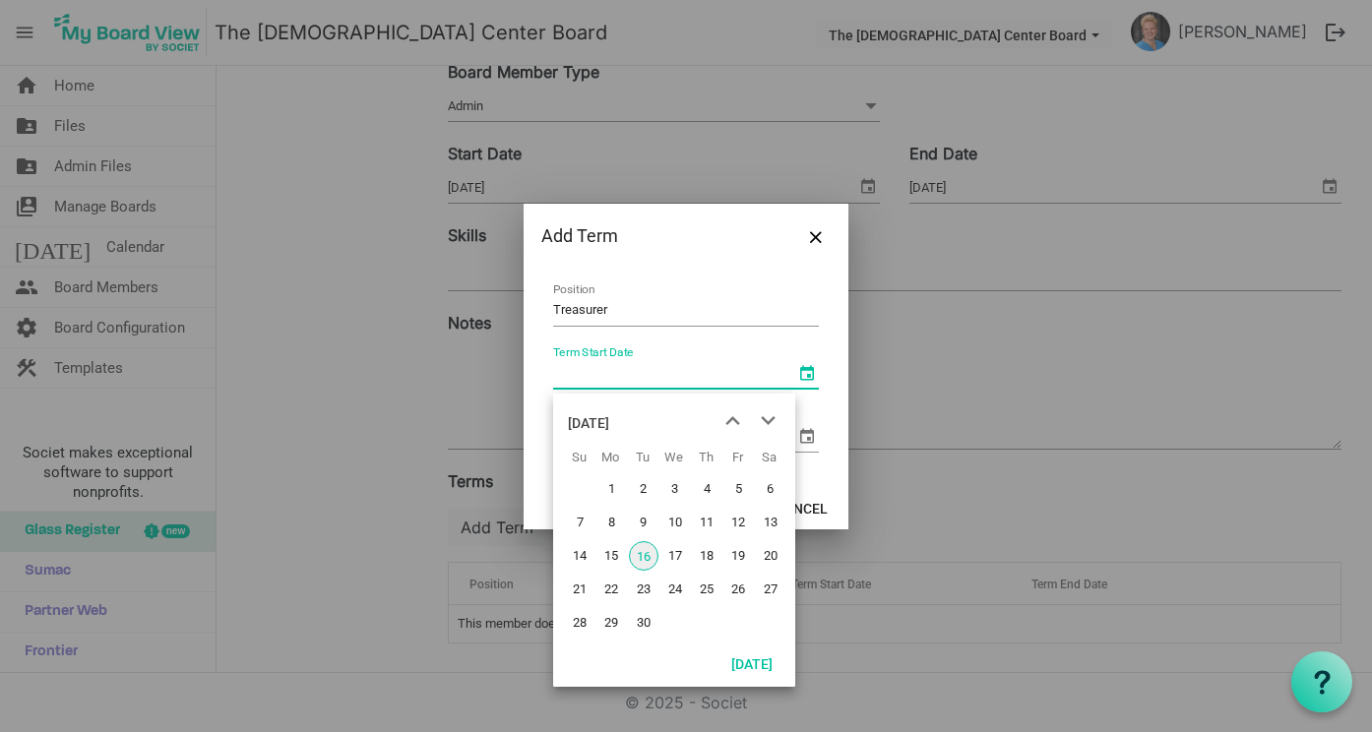
click at [609, 421] on div "September 2025" at bounding box center [588, 422] width 41 height 39
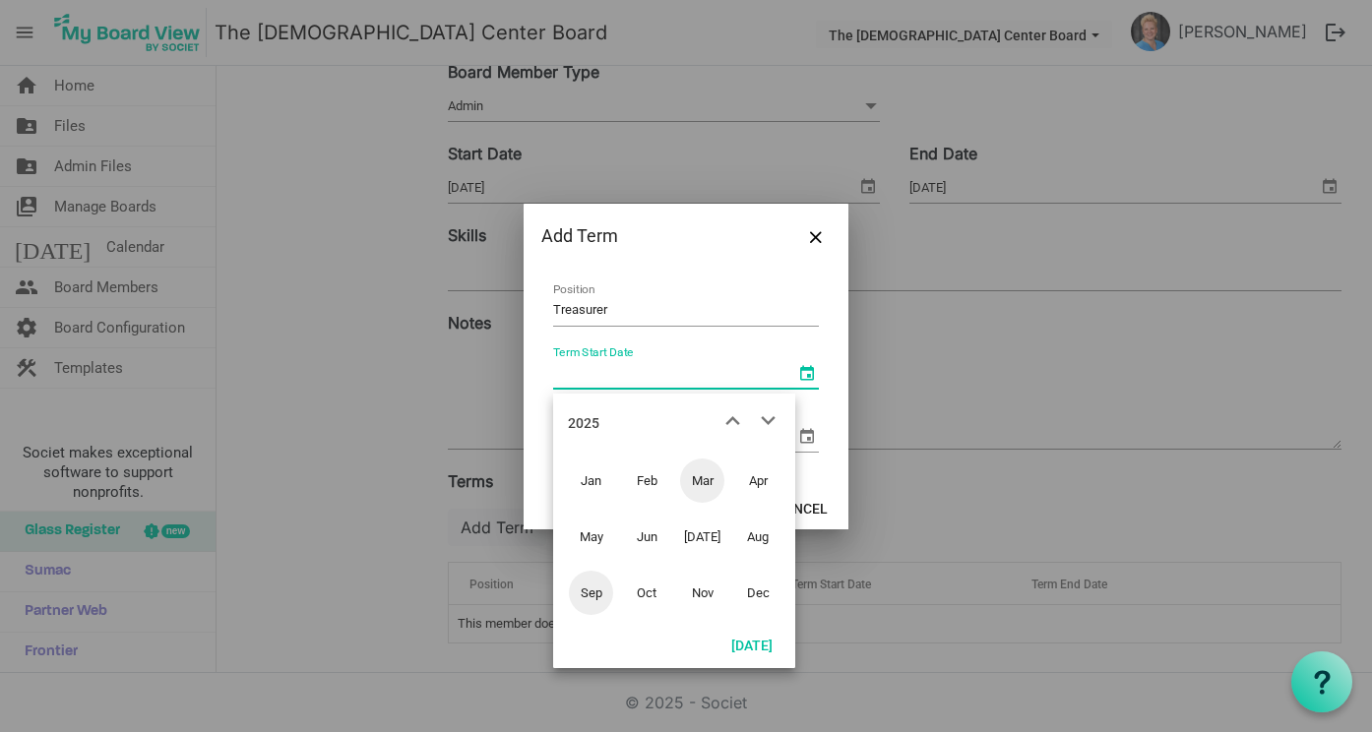
click at [698, 475] on span "Mar" at bounding box center [702, 481] width 44 height 44
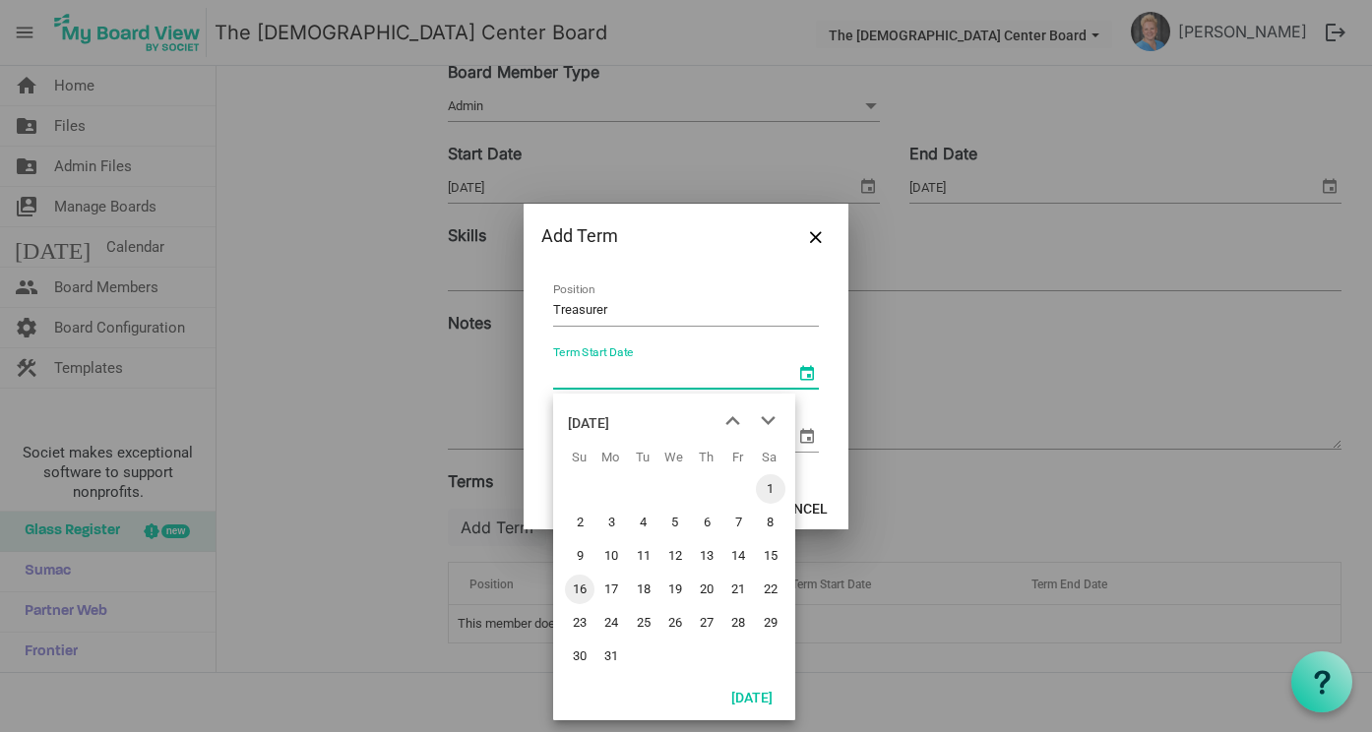
click at [770, 489] on span "1" at bounding box center [771, 489] width 30 height 30
type input "3/1/2025"
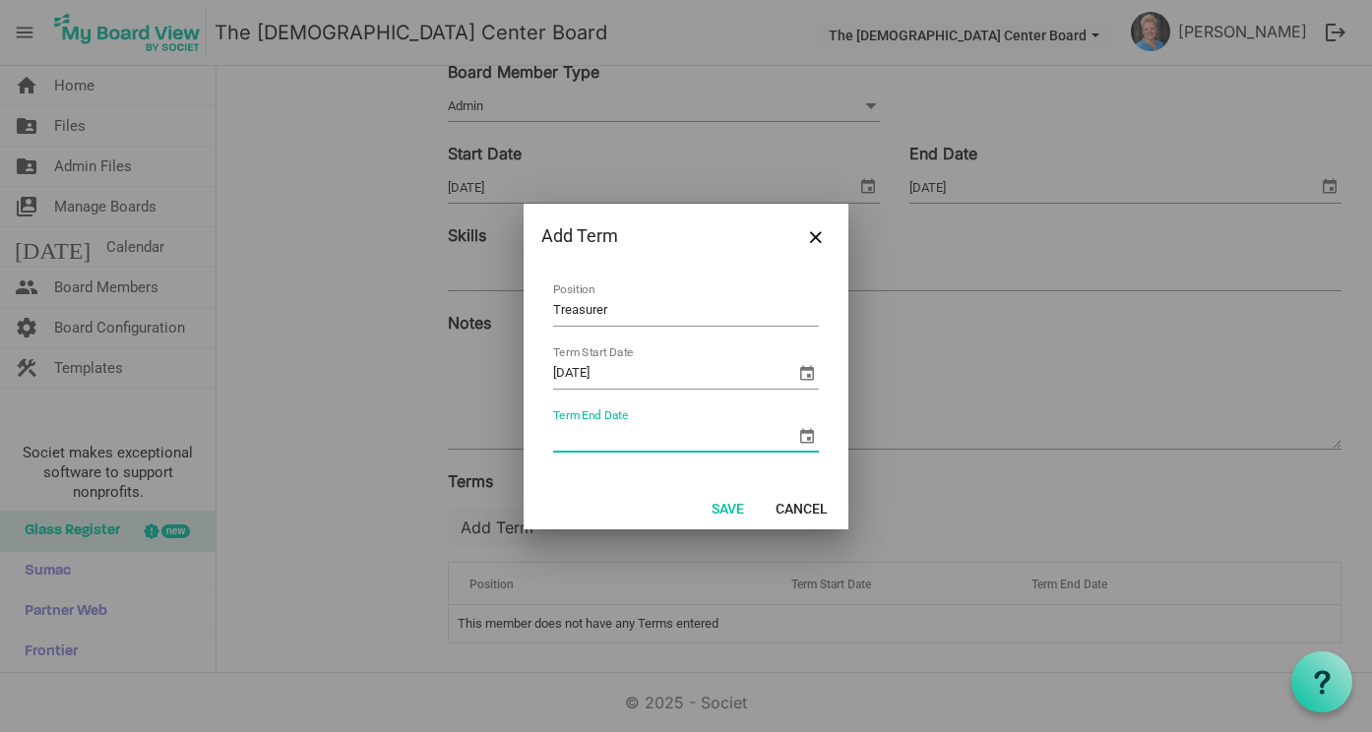
click at [565, 439] on input "Term End Date" at bounding box center [674, 437] width 242 height 30
click at [573, 412] on td "Term End Date" at bounding box center [686, 431] width 268 height 52
click at [808, 433] on span "select" at bounding box center [807, 436] width 24 height 24
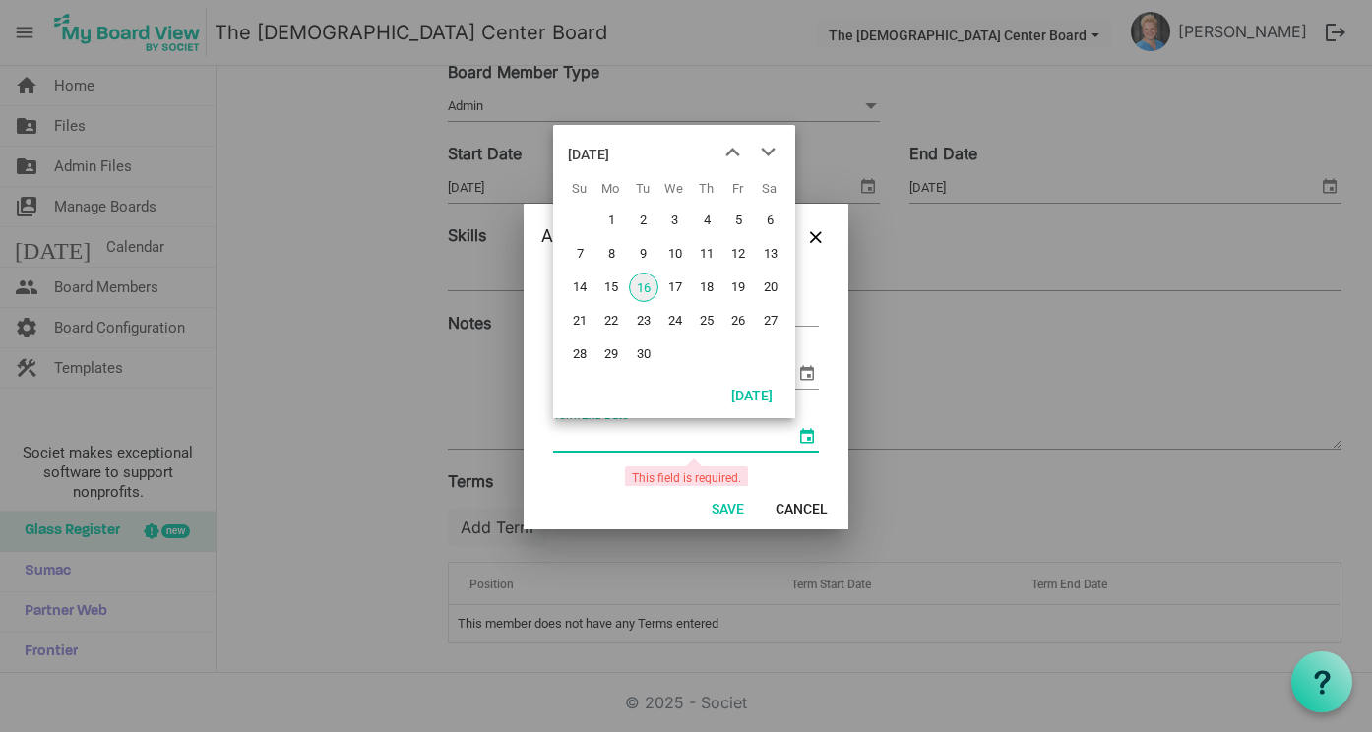
click at [589, 158] on div "[DATE]" at bounding box center [588, 154] width 41 height 39
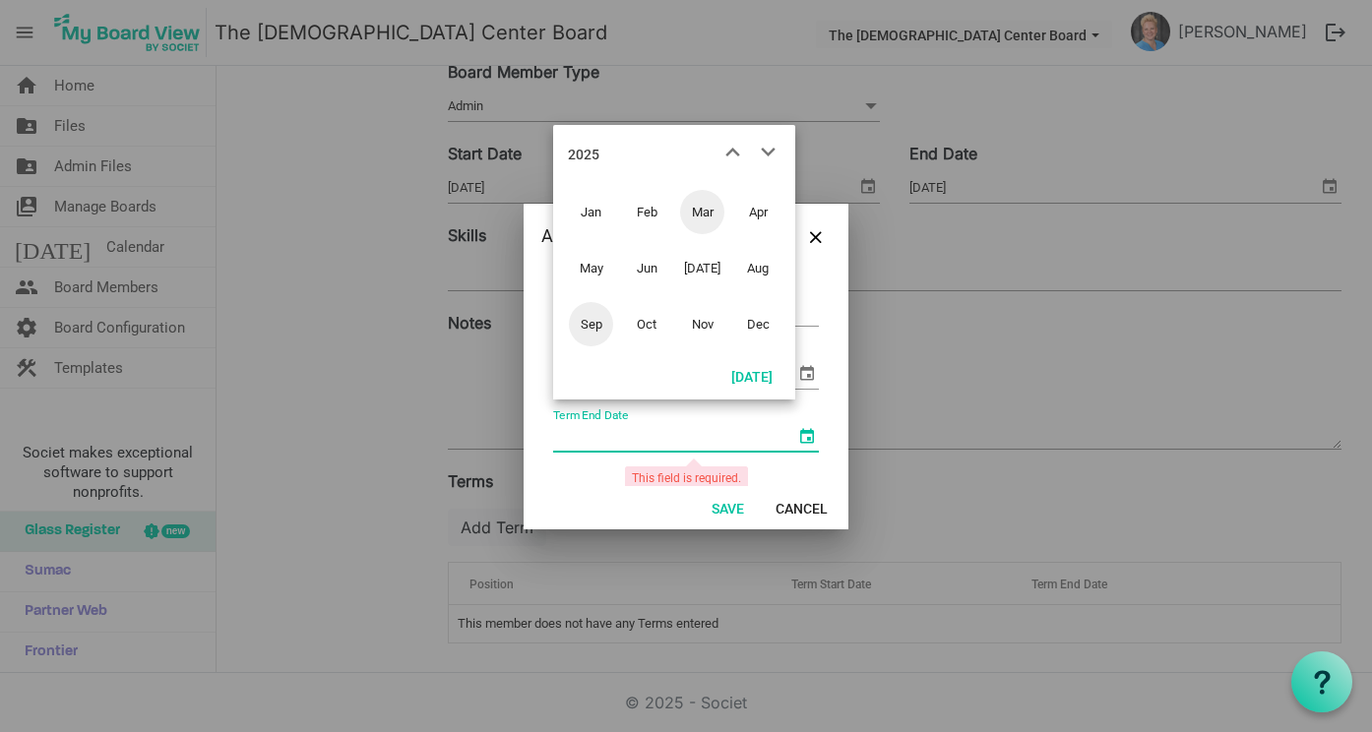
click at [705, 210] on span "Mar" at bounding box center [702, 212] width 44 height 44
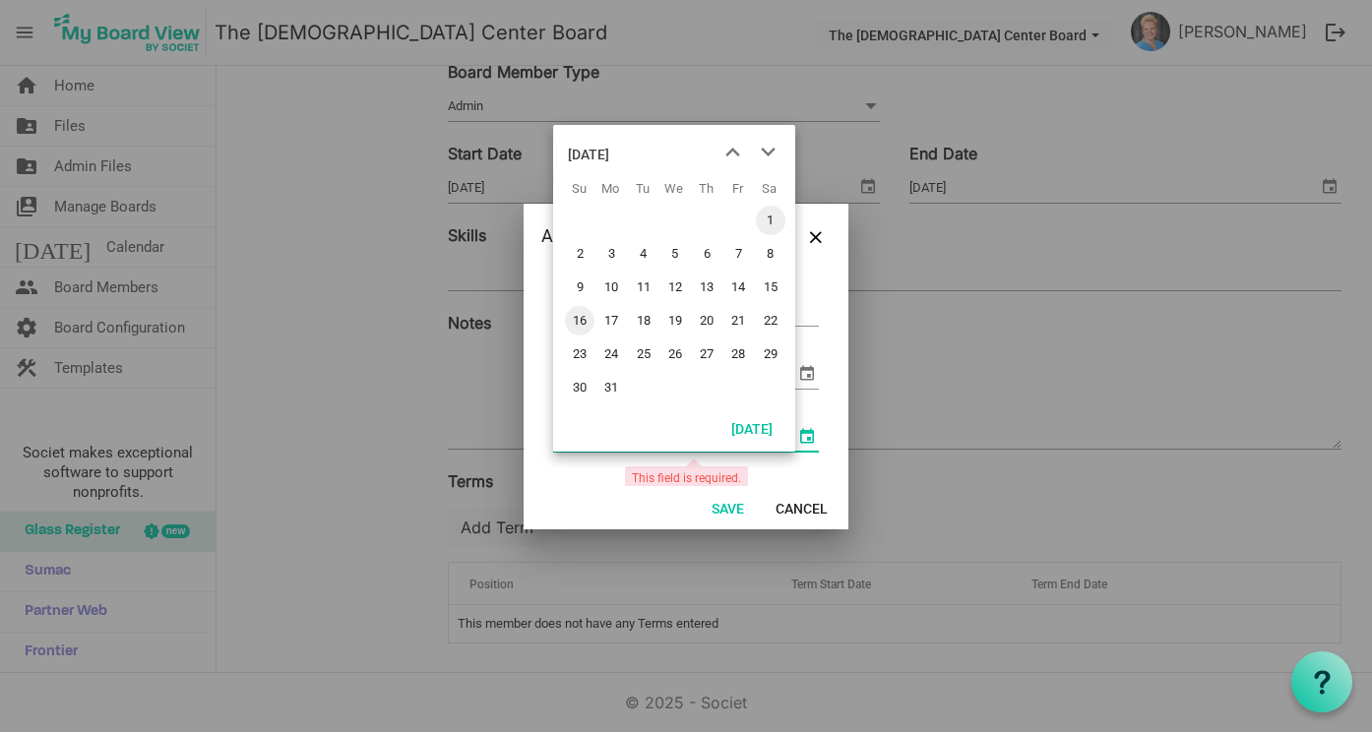
click at [769, 220] on span "1" at bounding box center [771, 221] width 30 height 30
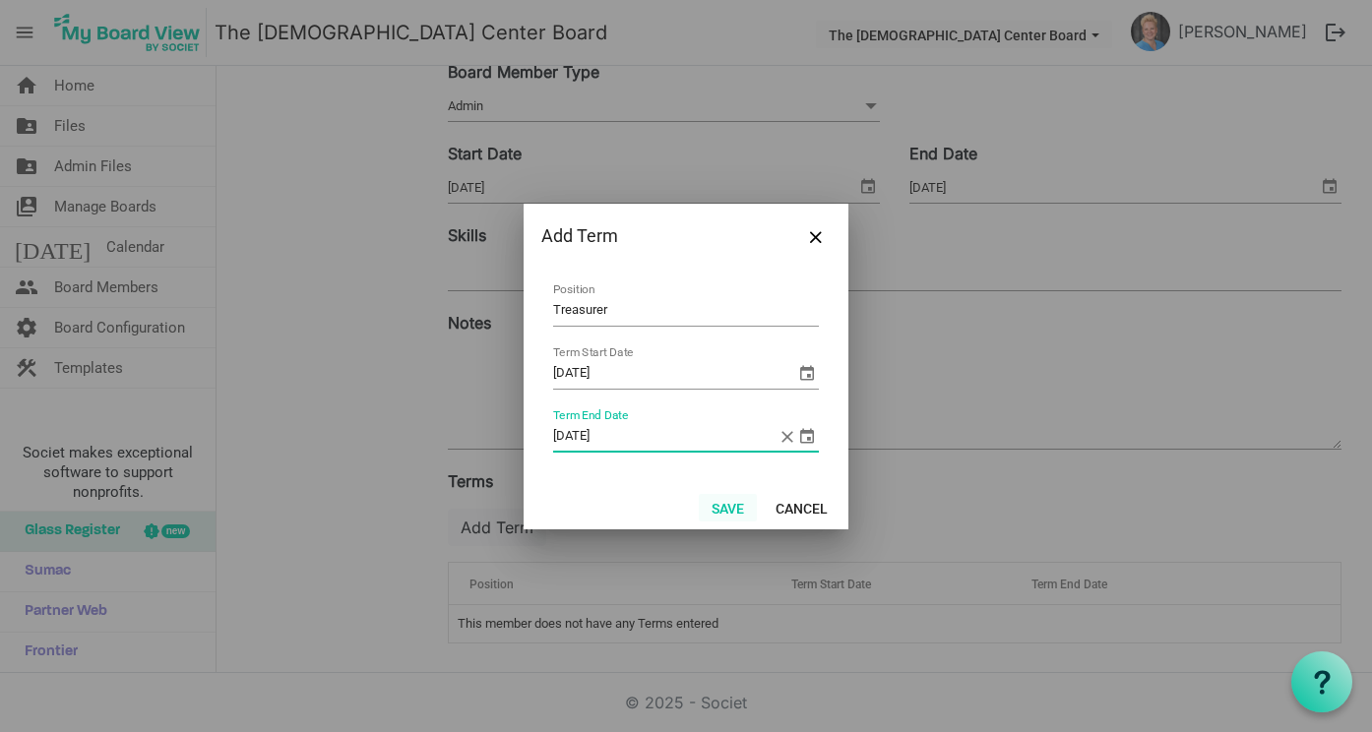
type input "3/1/2027"
click at [728, 506] on button "Save" at bounding box center [728, 508] width 58 height 28
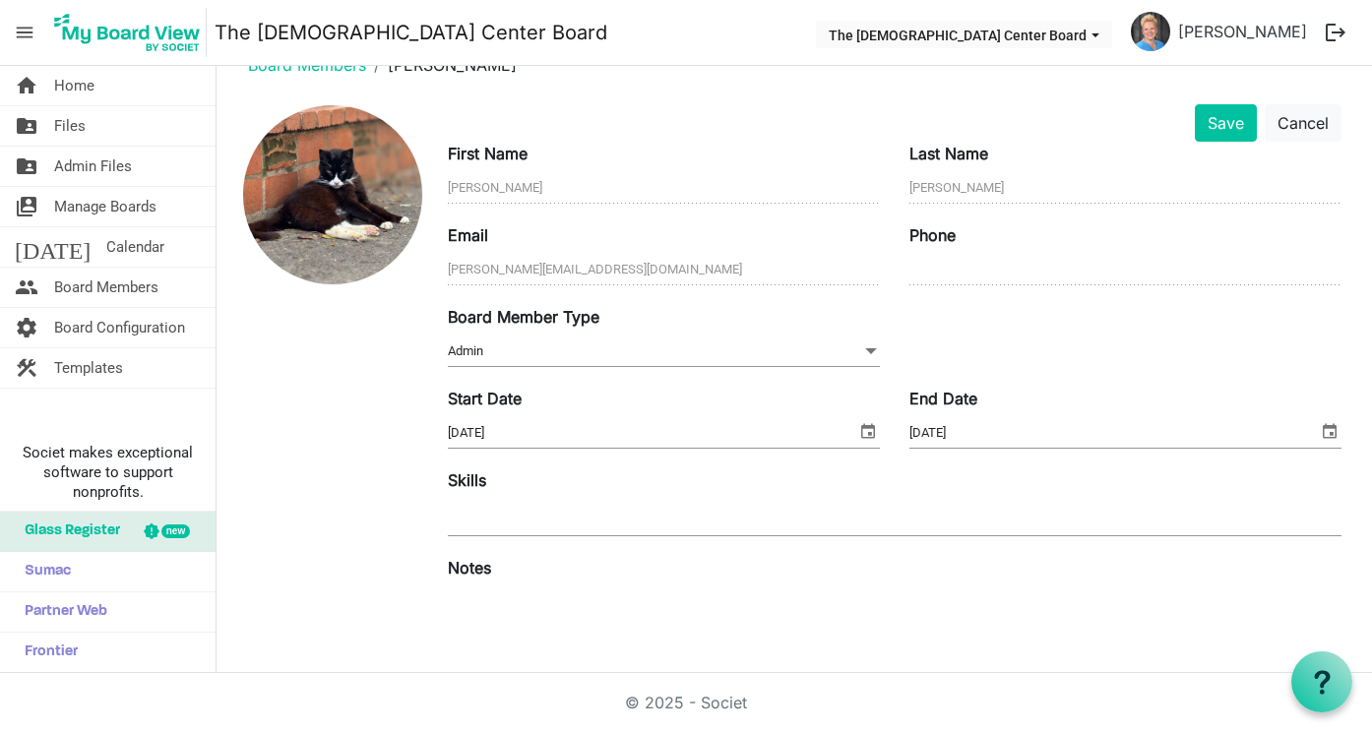
scroll to position [0, 0]
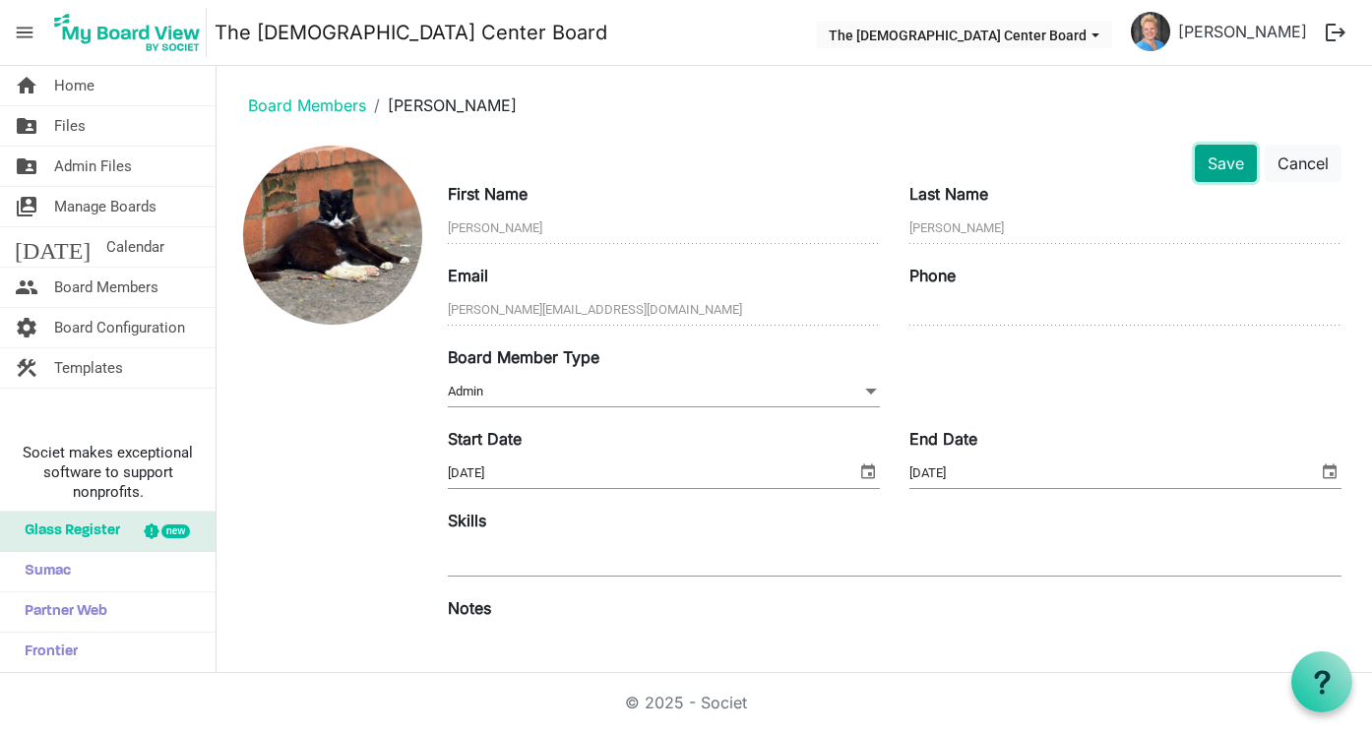
click at [1224, 165] on button "Save" at bounding box center [1226, 163] width 62 height 37
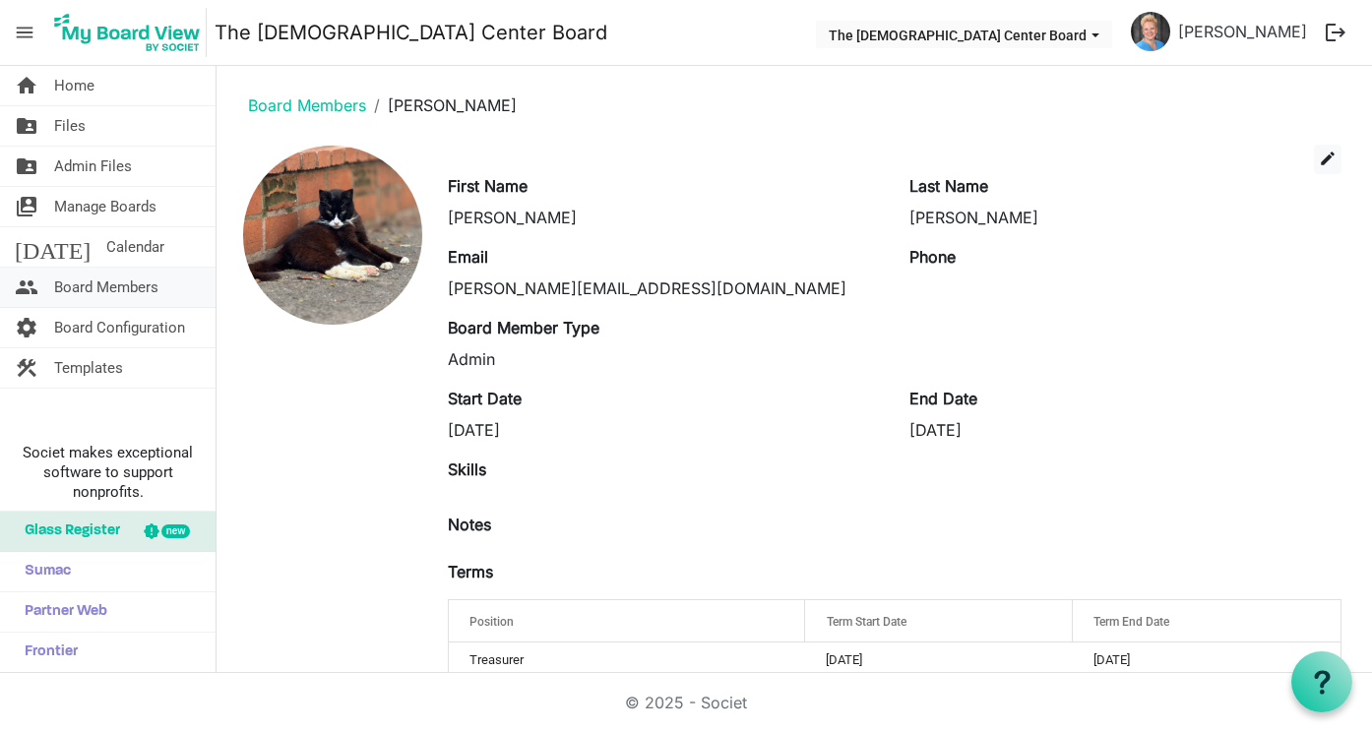
click at [91, 288] on span "Board Members" at bounding box center [106, 287] width 104 height 39
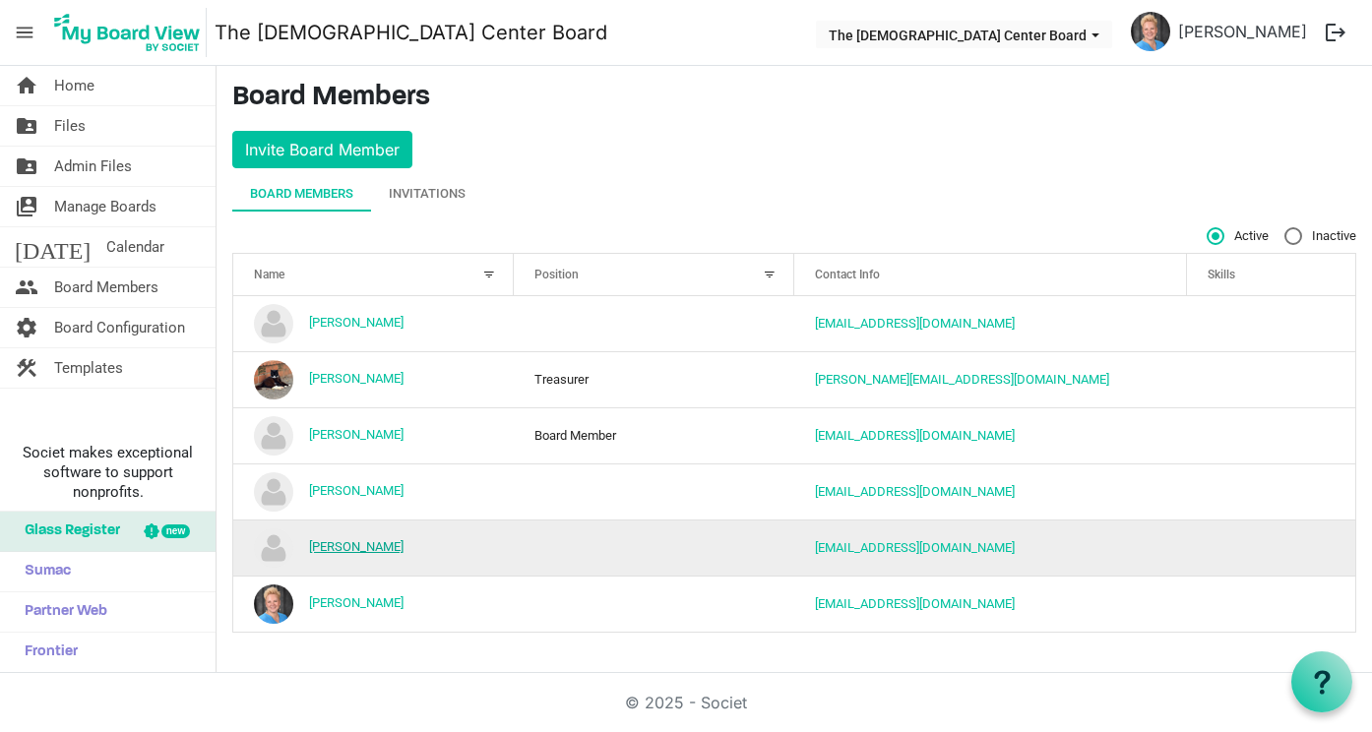
click at [343, 545] on link "[PERSON_NAME]" at bounding box center [356, 546] width 94 height 15
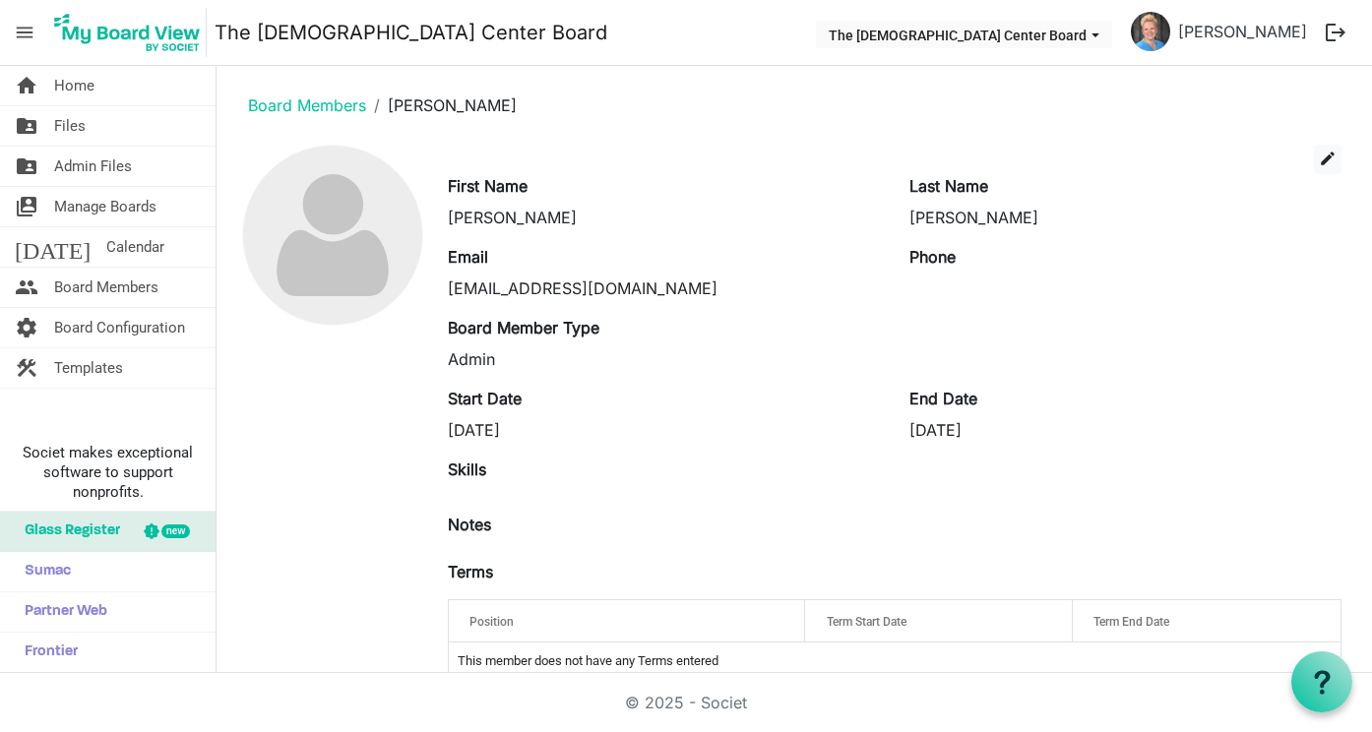
scroll to position [39, 0]
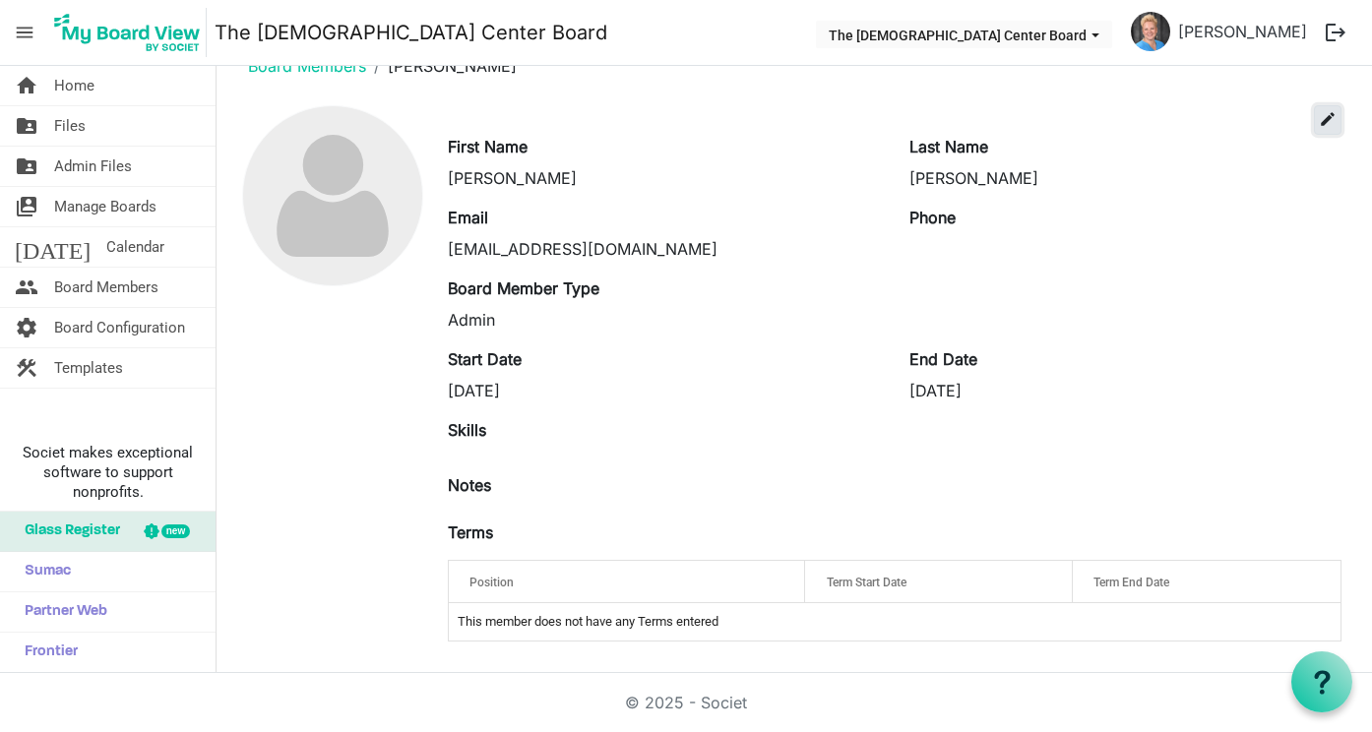
click at [1325, 114] on span "edit" at bounding box center [1328, 119] width 18 height 18
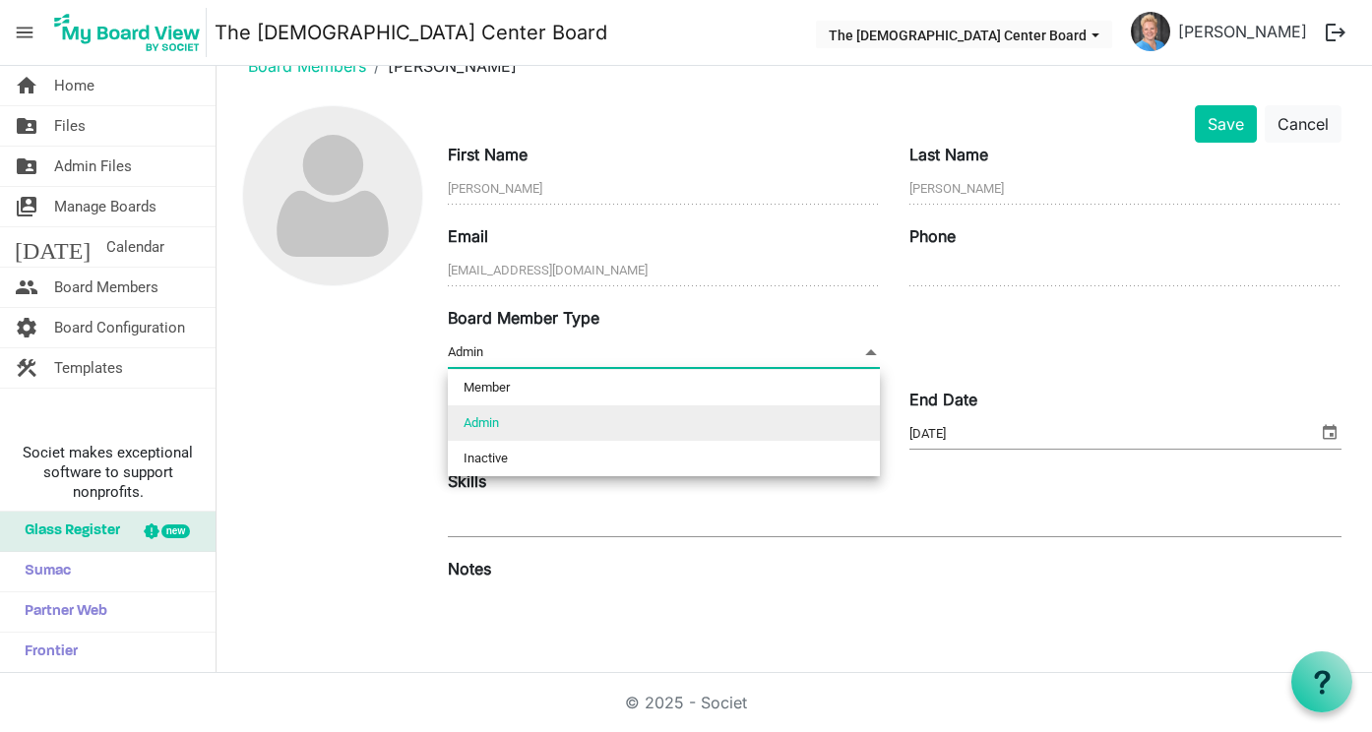
click at [875, 350] on span at bounding box center [871, 352] width 18 height 22
click at [495, 419] on li "Admin" at bounding box center [664, 422] width 432 height 35
click at [494, 350] on span "Admin Admin" at bounding box center [664, 352] width 432 height 31
click at [494, 351] on span "Admin Admin" at bounding box center [664, 352] width 432 height 31
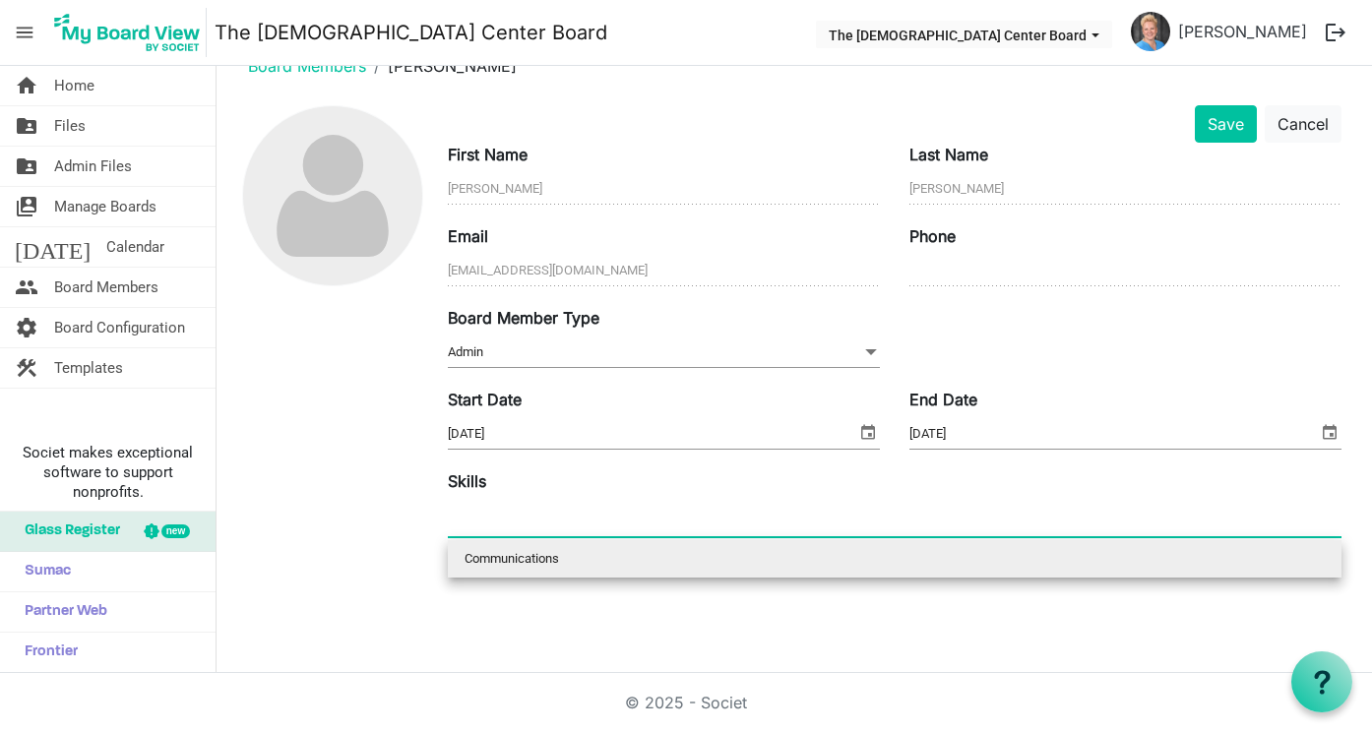
click at [466, 519] on input "text" at bounding box center [470, 518] width 45 height 35
click at [944, 311] on div "Board Member Type Admin Admin" at bounding box center [894, 347] width 923 height 82
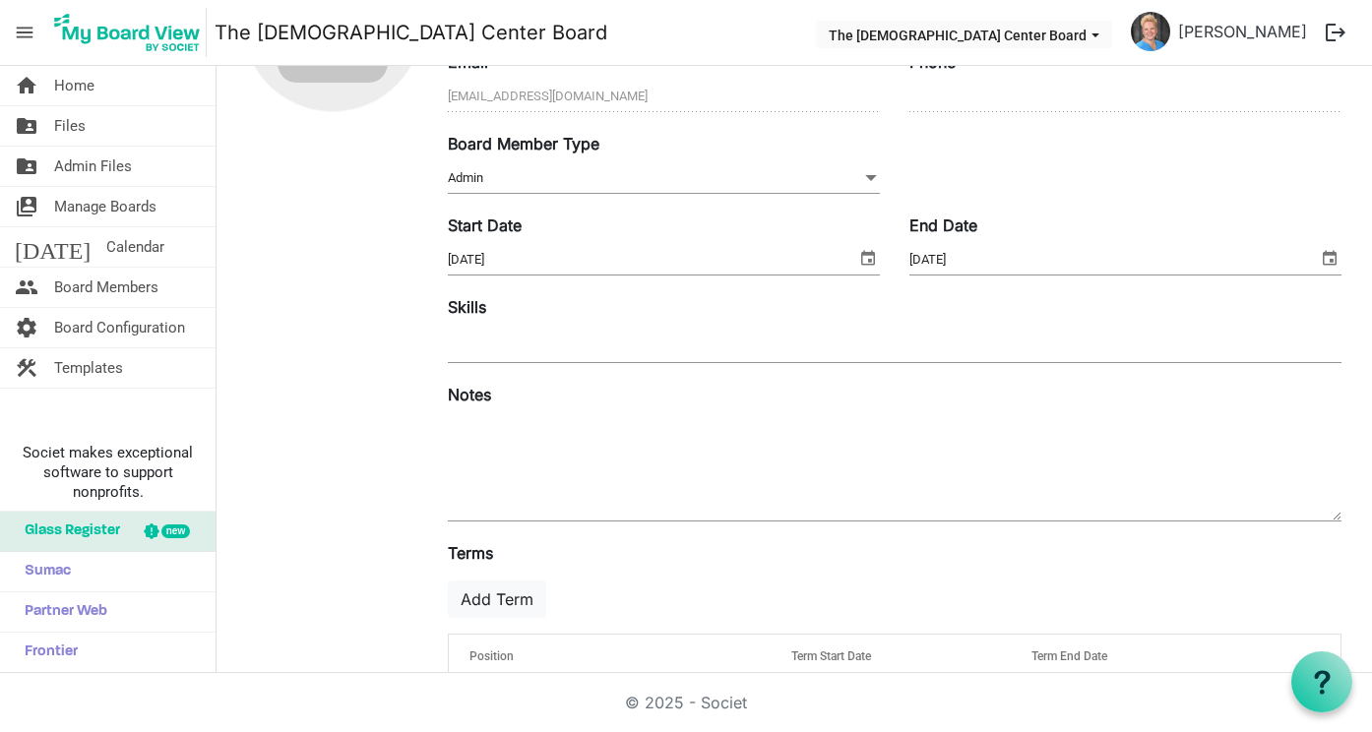
scroll to position [281, 0]
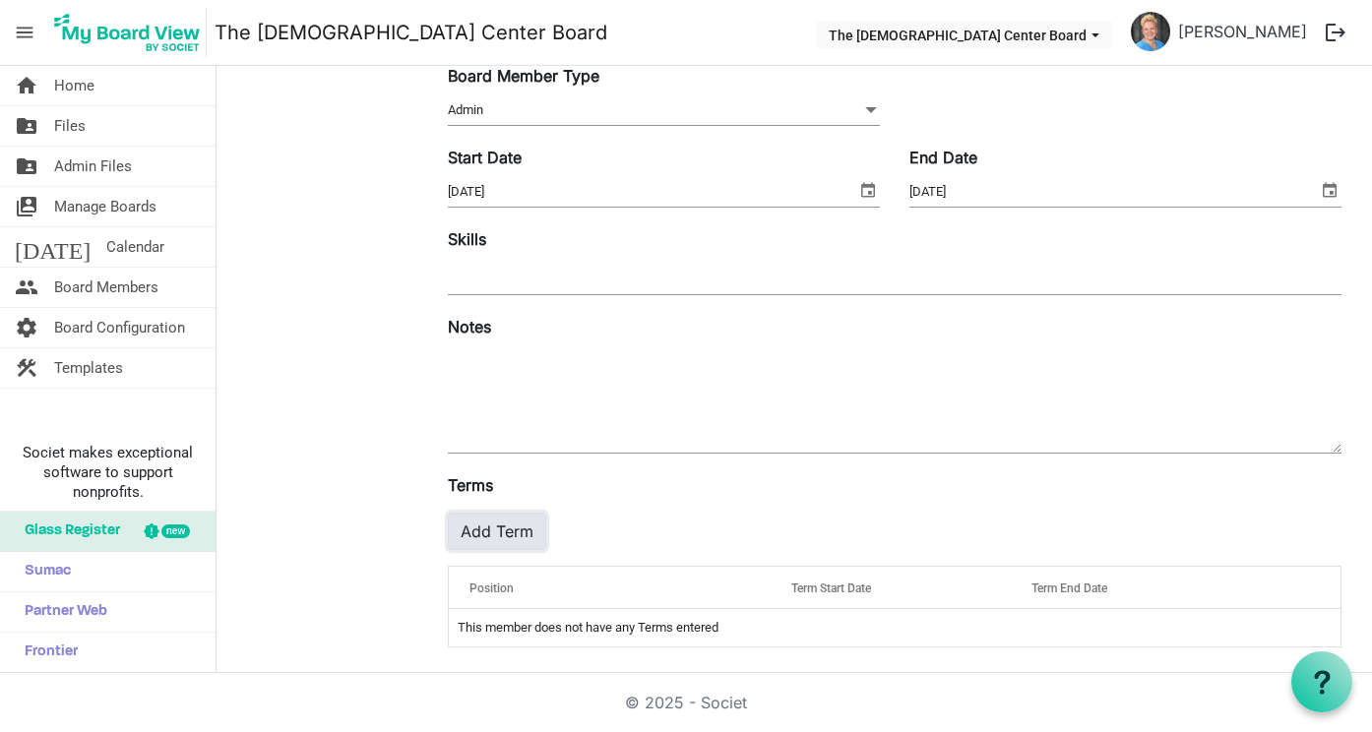
click at [505, 527] on button "Add Term" at bounding box center [497, 531] width 98 height 37
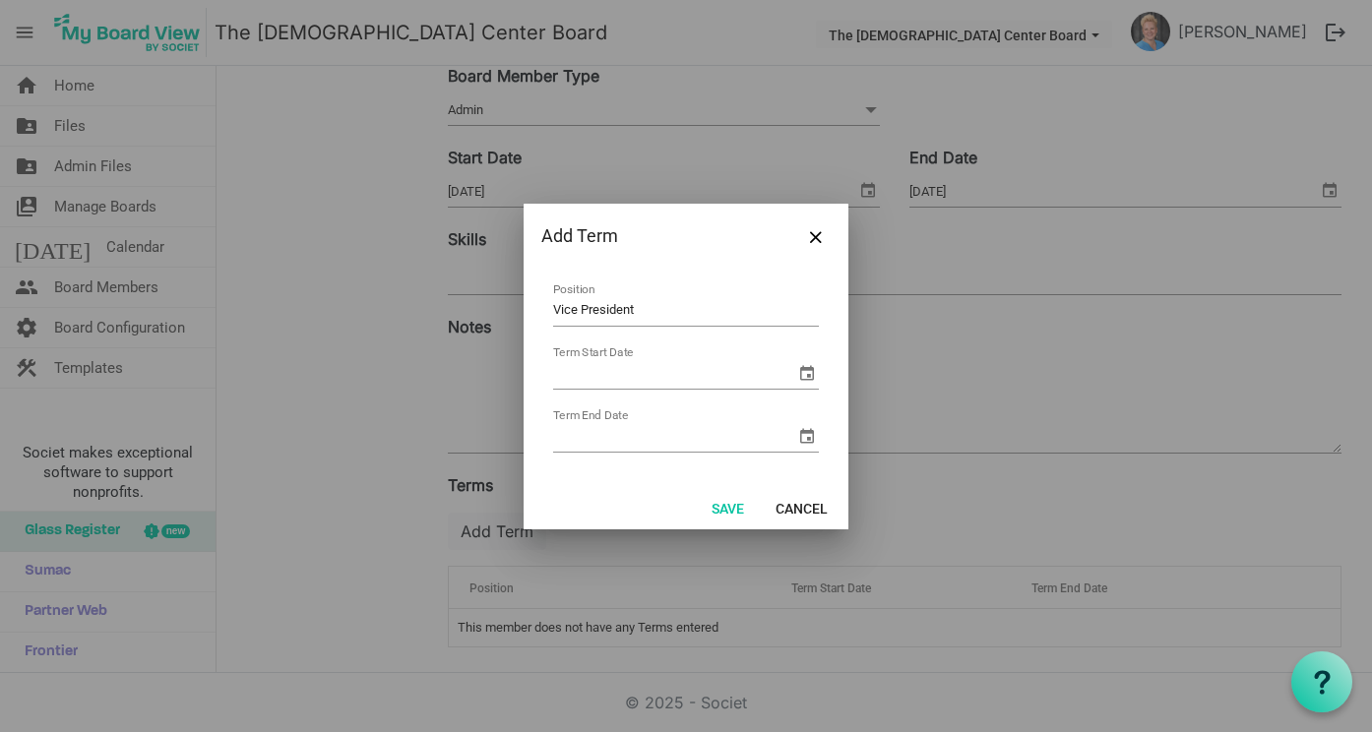
type input "Vice President"
click at [807, 373] on span "select" at bounding box center [807, 373] width 24 height 24
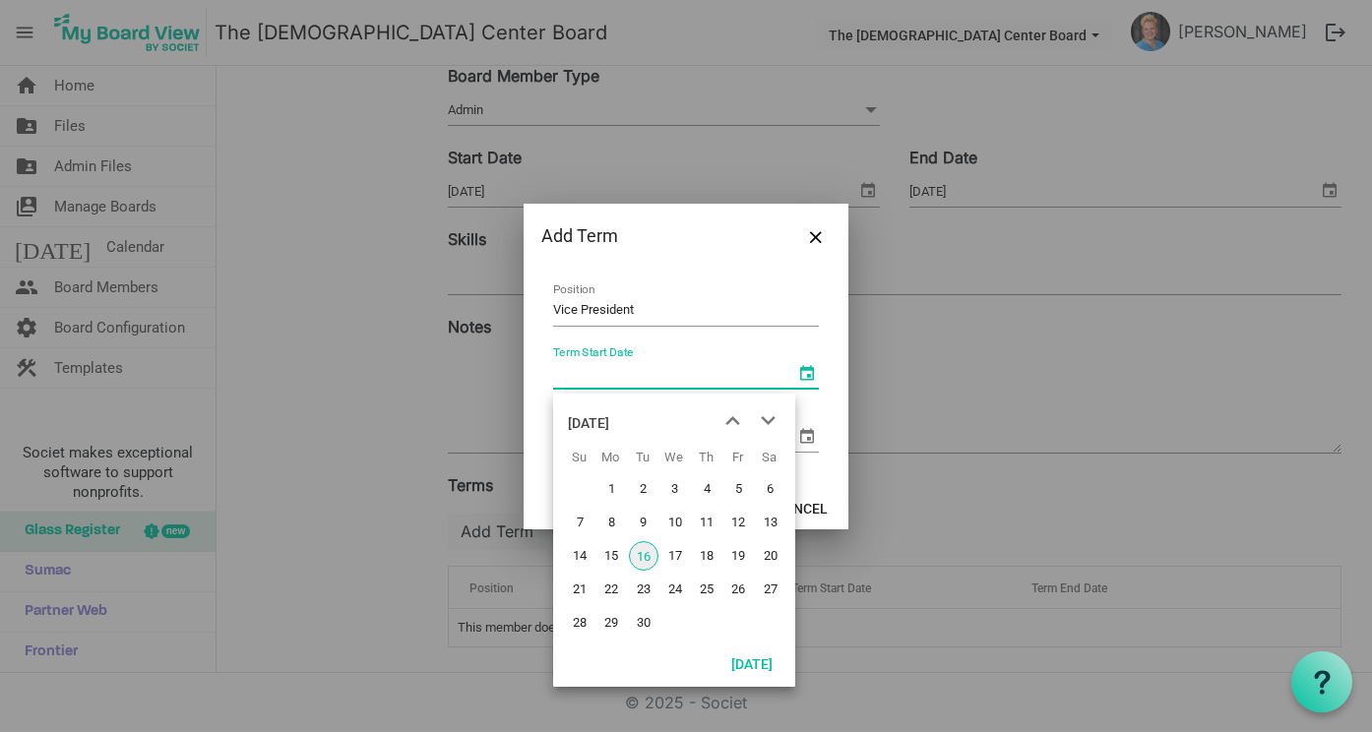
click at [605, 419] on div "September 2025" at bounding box center [588, 422] width 41 height 39
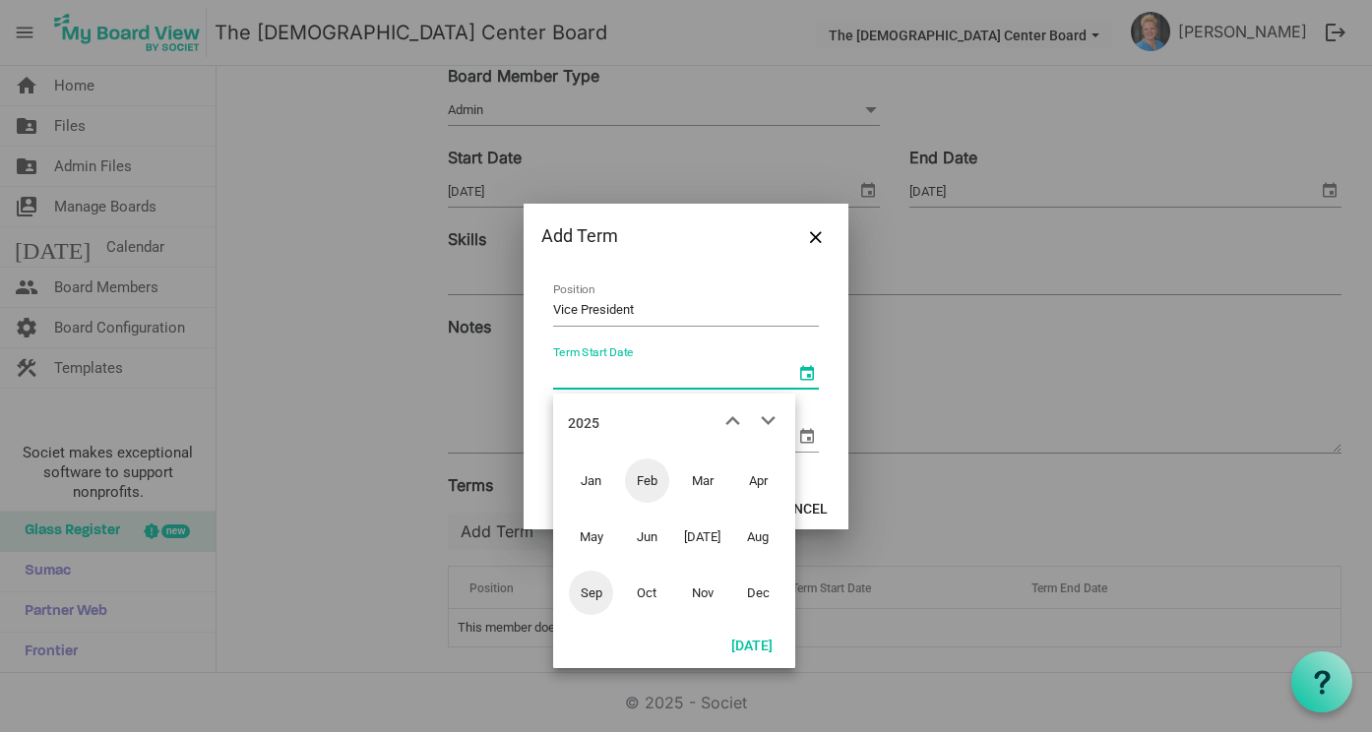
click at [640, 481] on span "Feb" at bounding box center [647, 481] width 44 height 44
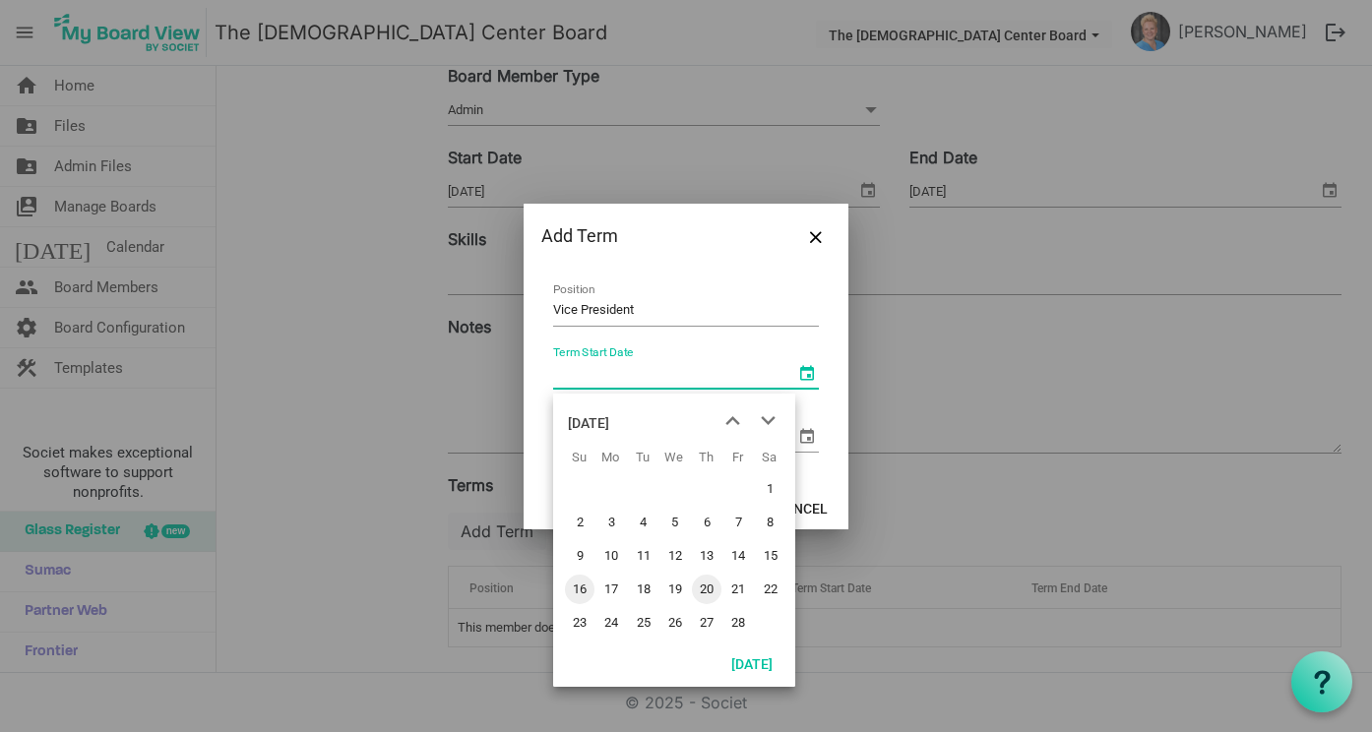
click at [709, 589] on span "20" at bounding box center [707, 590] width 30 height 30
type input "2/20/2025"
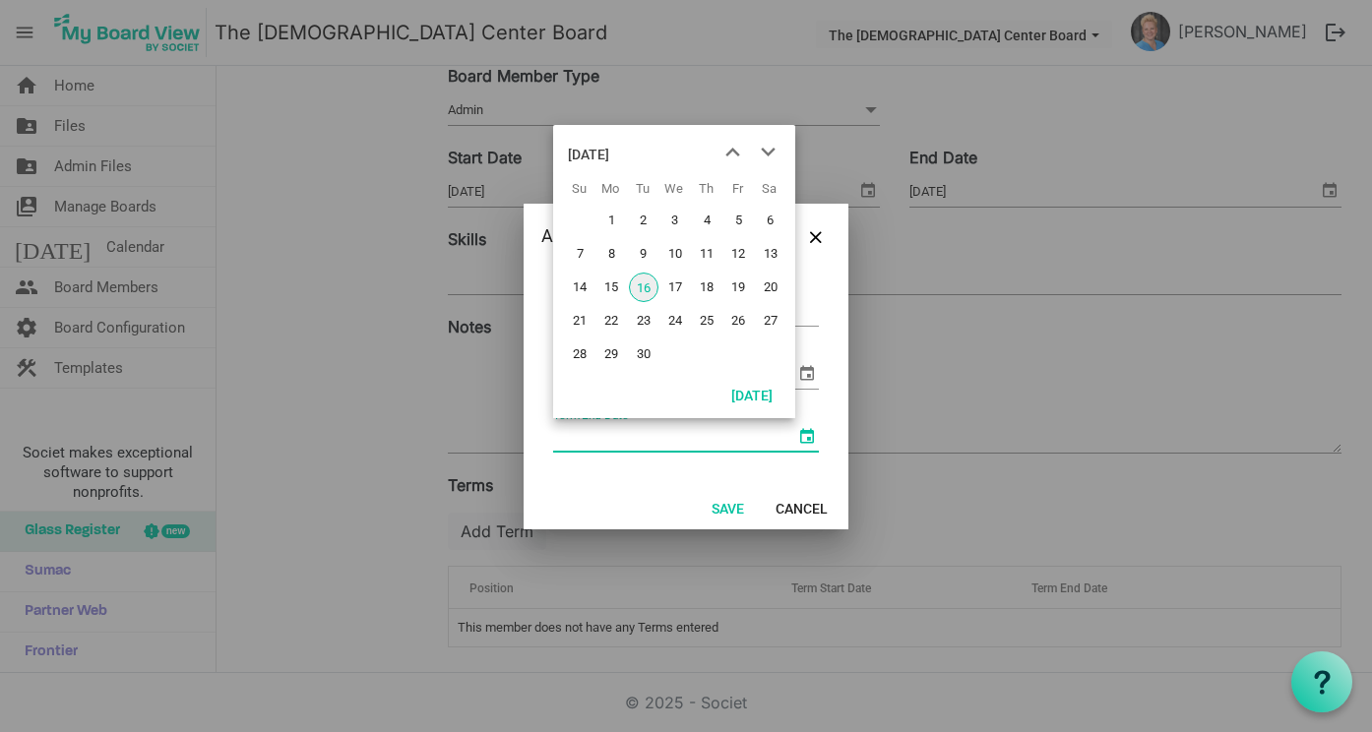
click at [807, 429] on span "select" at bounding box center [807, 436] width 24 height 24
click at [609, 153] on div "September 2025" at bounding box center [588, 154] width 41 height 39
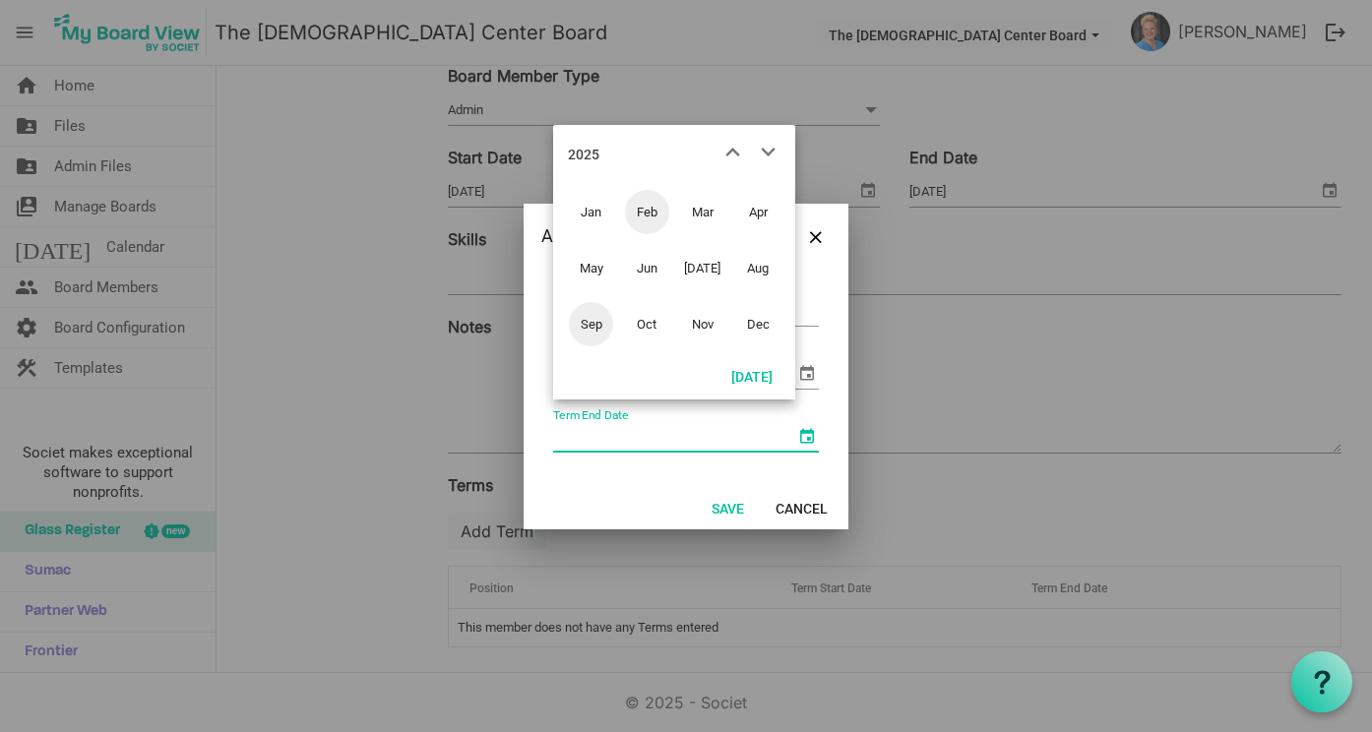
click at [639, 219] on span "Feb" at bounding box center [647, 212] width 44 height 44
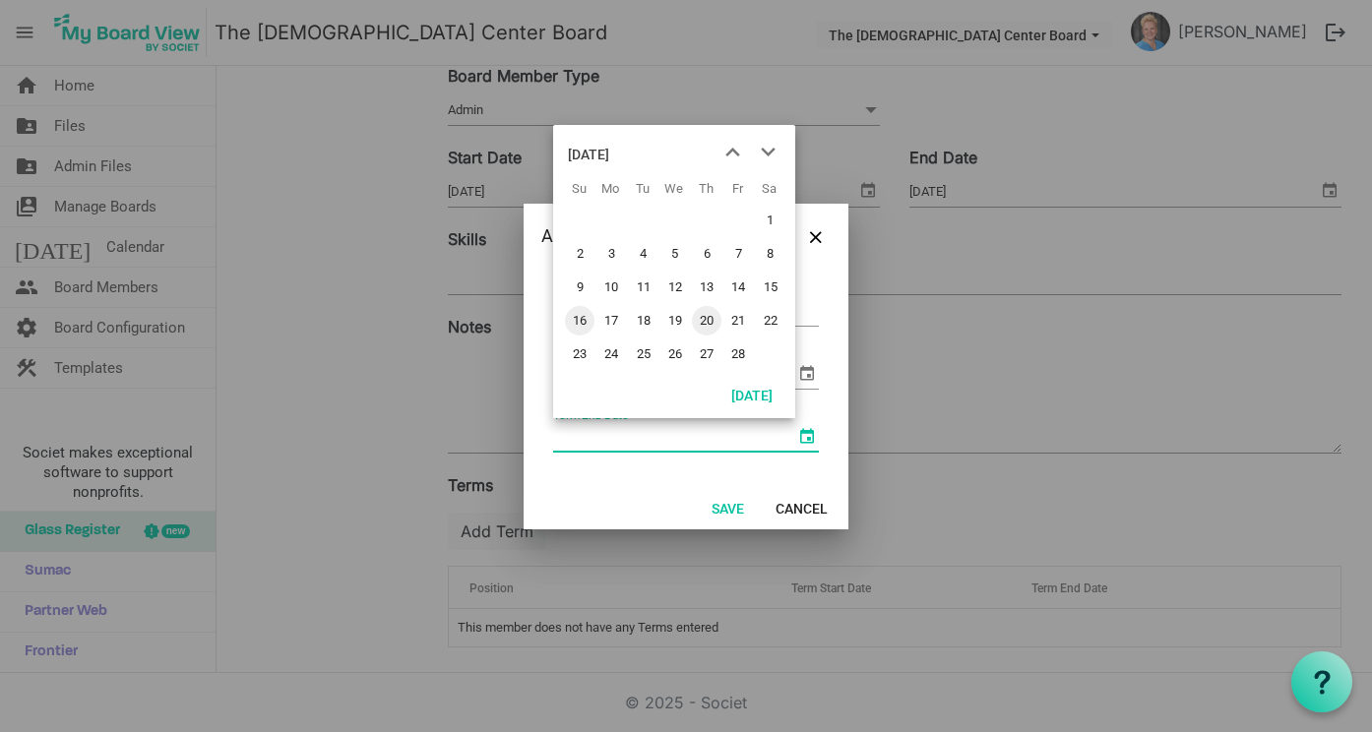
click at [709, 315] on span "20" at bounding box center [707, 321] width 30 height 30
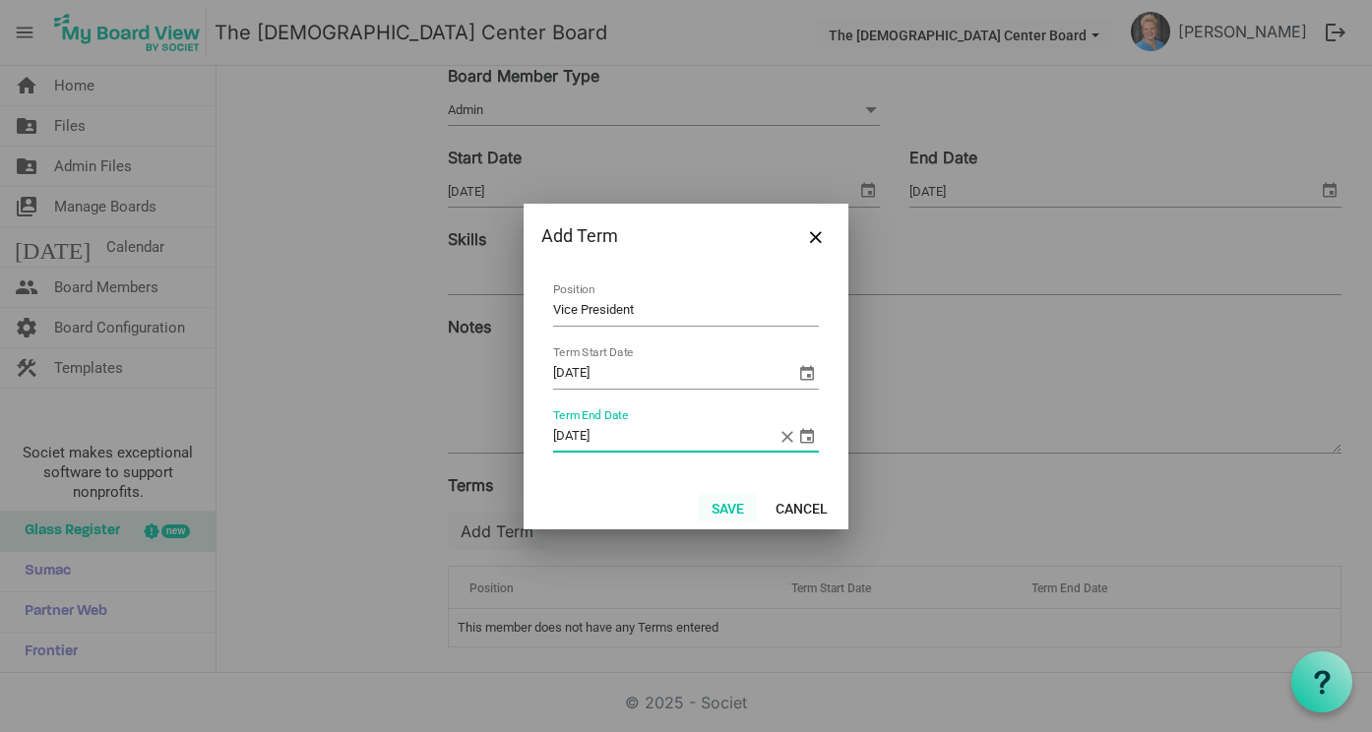
type input "2/20/2027"
click at [734, 514] on button "Save" at bounding box center [728, 508] width 58 height 28
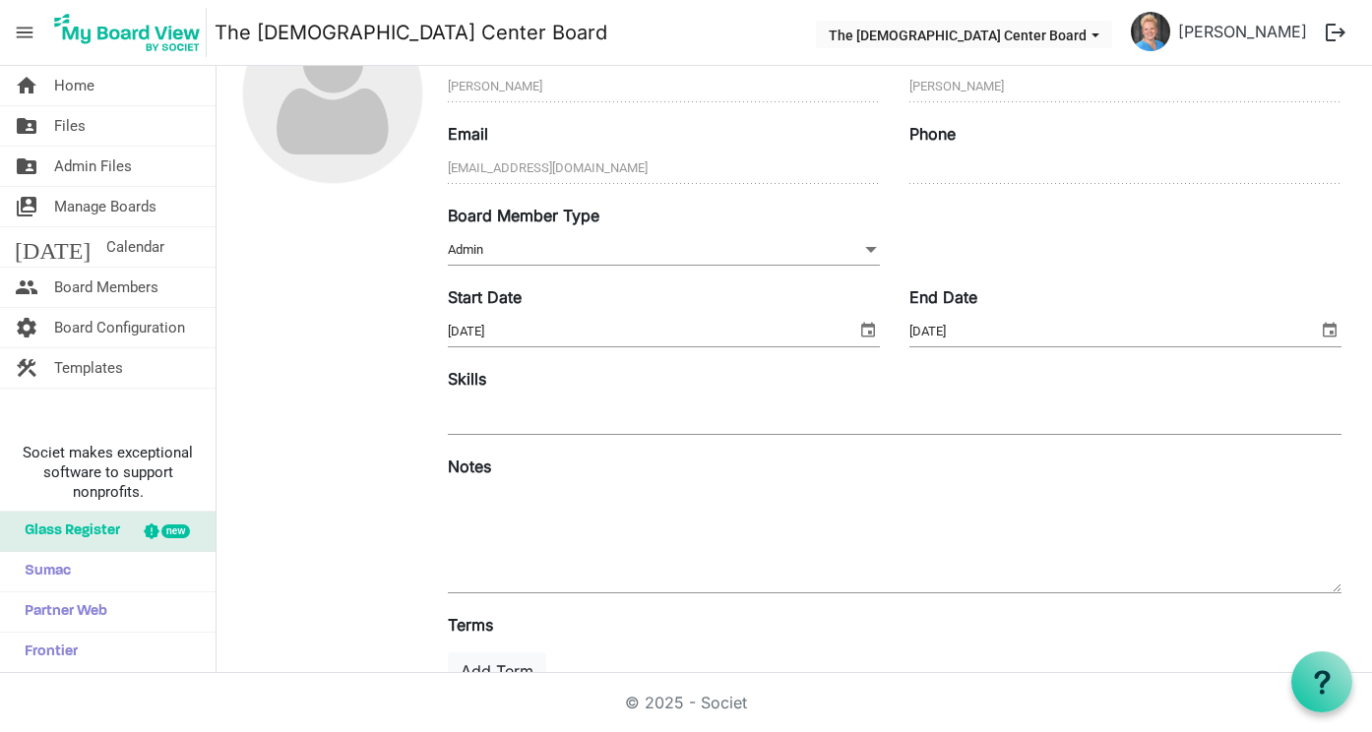
scroll to position [140, 0]
click at [98, 291] on span "Board Members" at bounding box center [106, 287] width 104 height 39
click at [93, 287] on span "Board Members" at bounding box center [106, 287] width 104 height 39
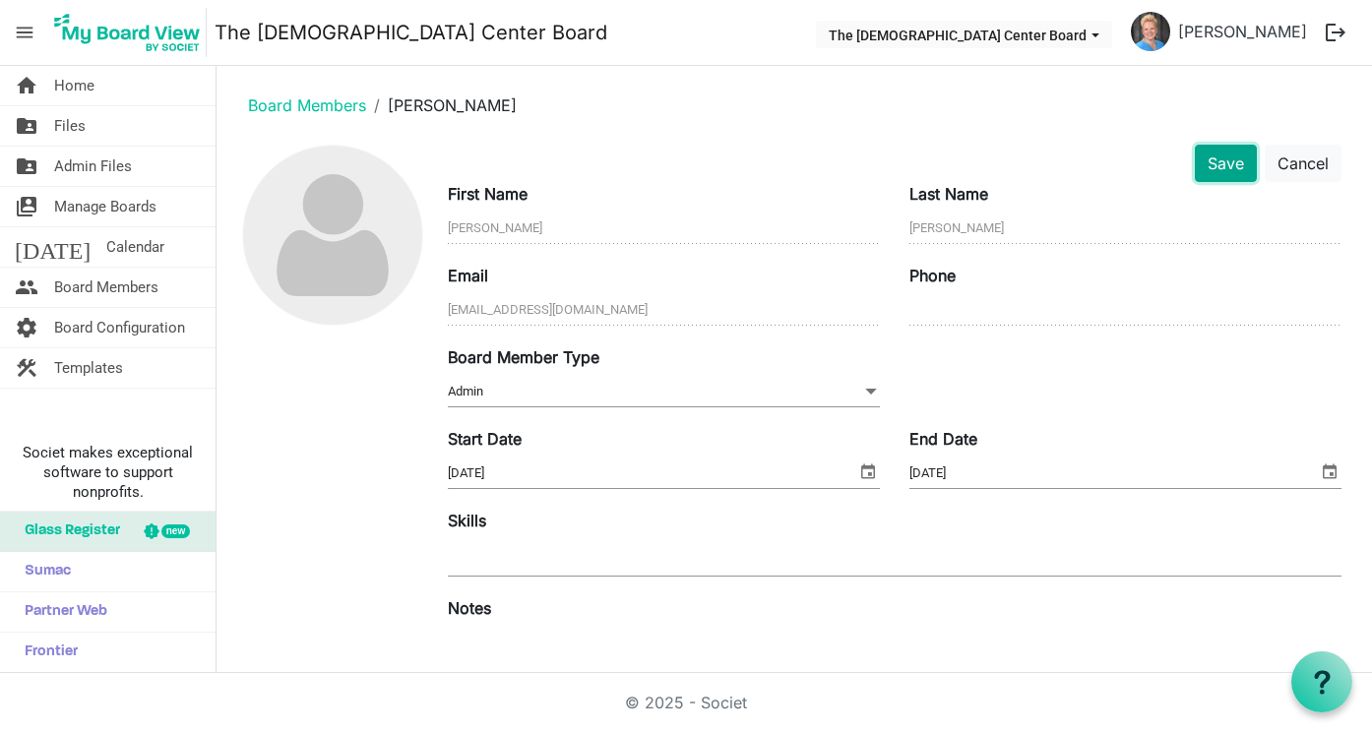
click at [1232, 156] on button "Save" at bounding box center [1226, 163] width 62 height 37
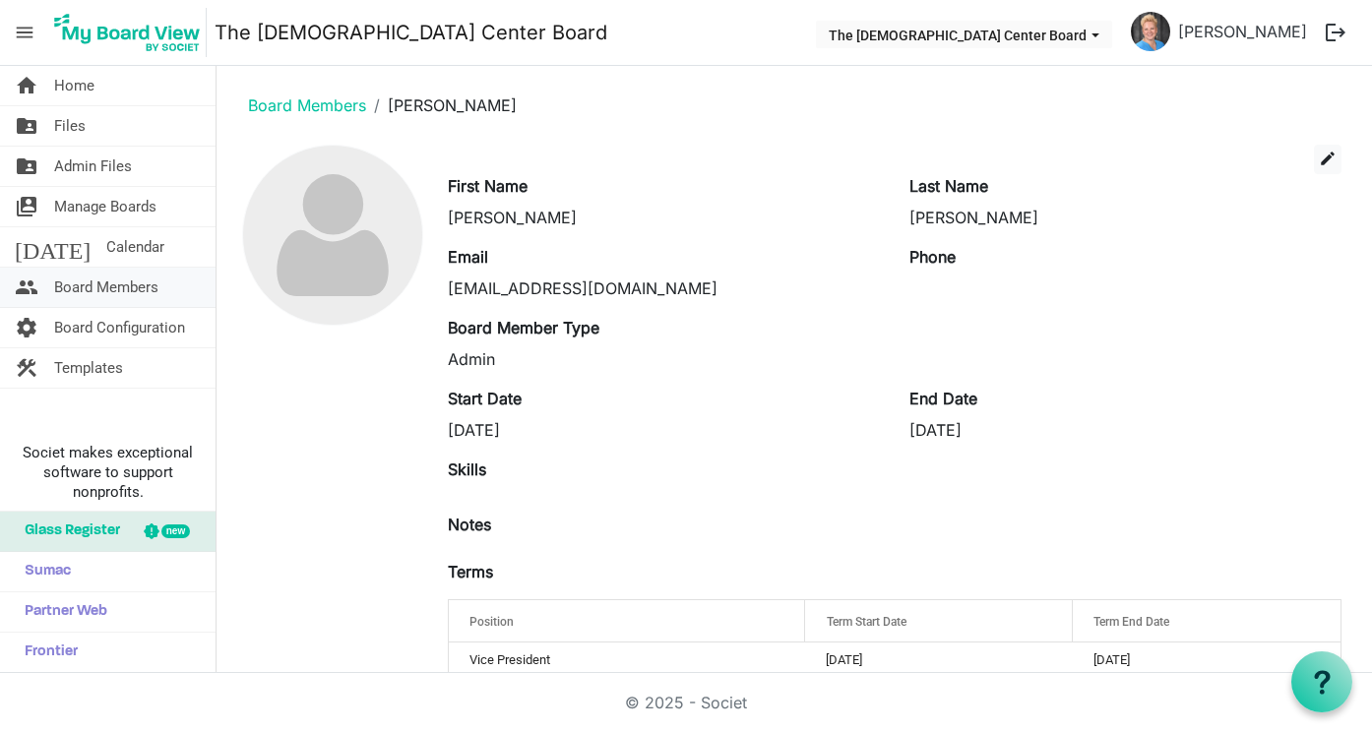
click at [134, 279] on span "Board Members" at bounding box center [106, 287] width 104 height 39
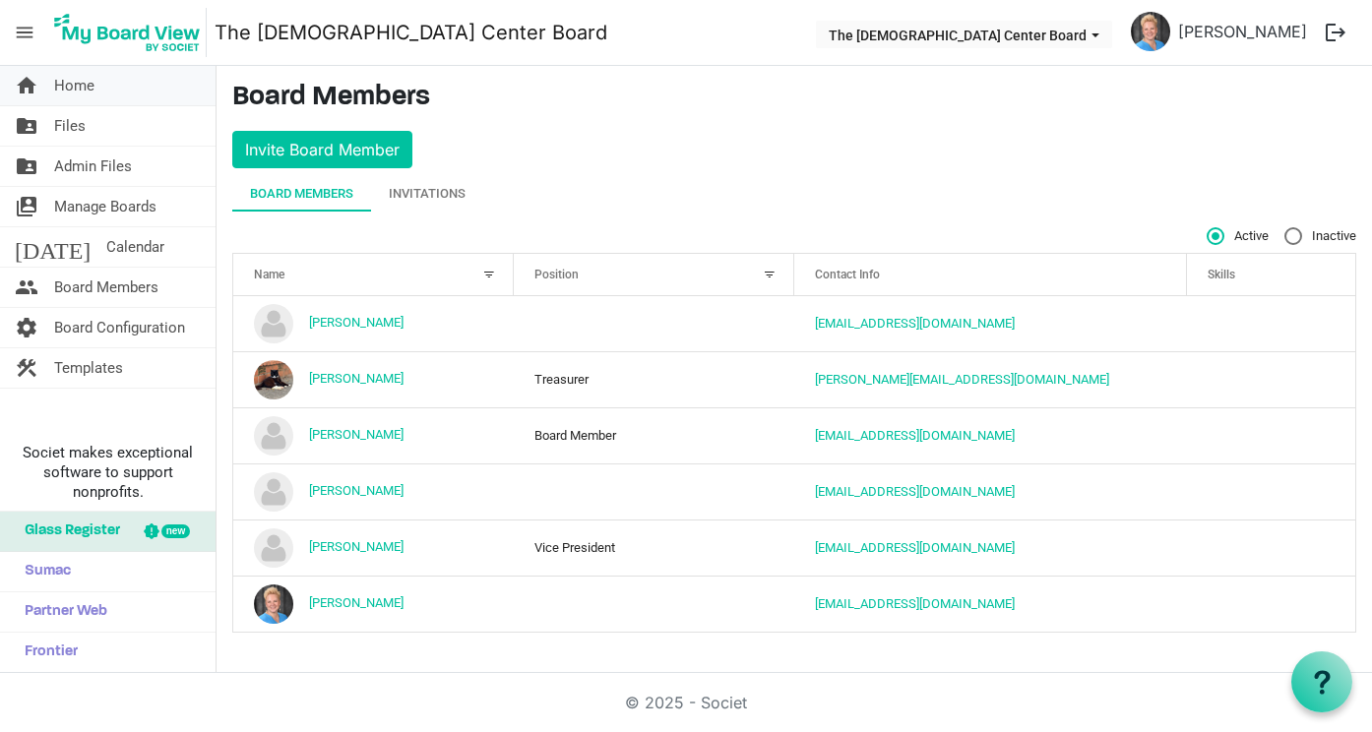
click at [78, 92] on span "Home" at bounding box center [74, 85] width 40 height 39
